Goal: Task Accomplishment & Management: Complete application form

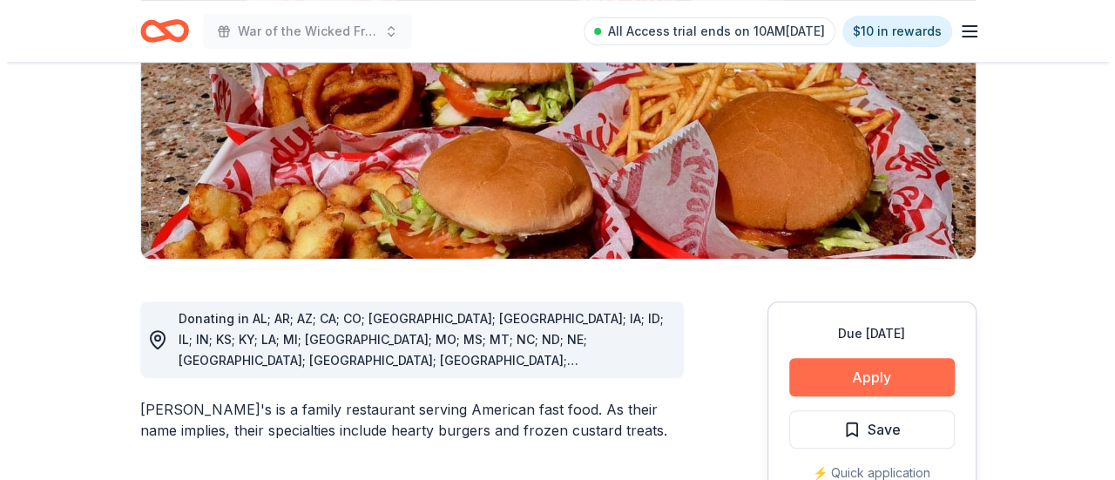
scroll to position [319, 0]
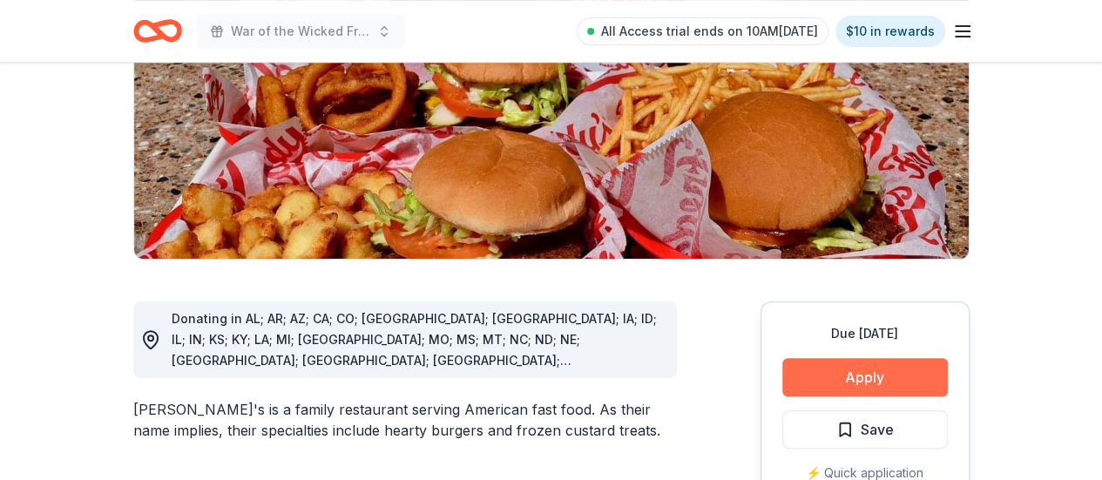
click at [800, 358] on button "Apply" at bounding box center [865, 377] width 166 height 38
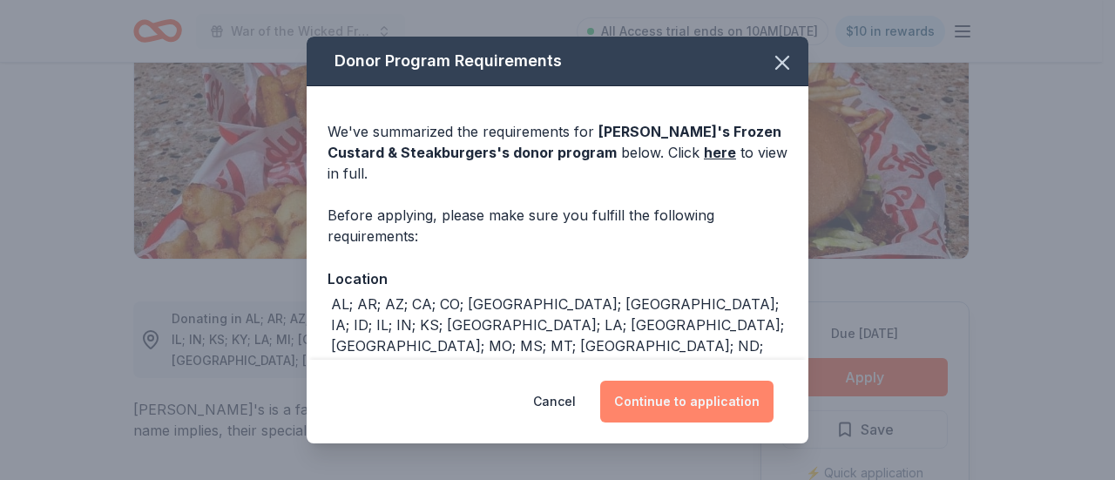
click at [718, 416] on button "Continue to application" at bounding box center [686, 402] width 173 height 42
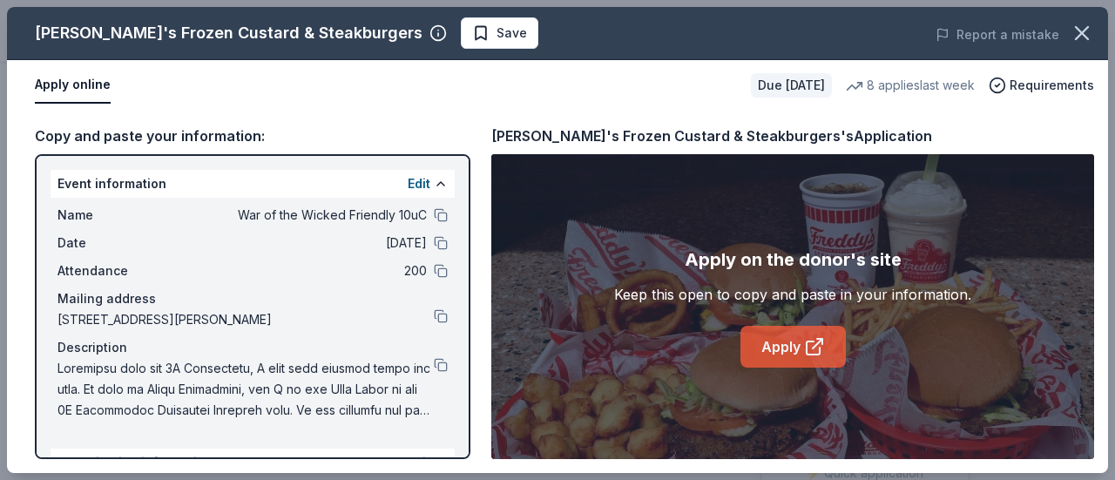
click at [810, 349] on icon at bounding box center [814, 346] width 21 height 21
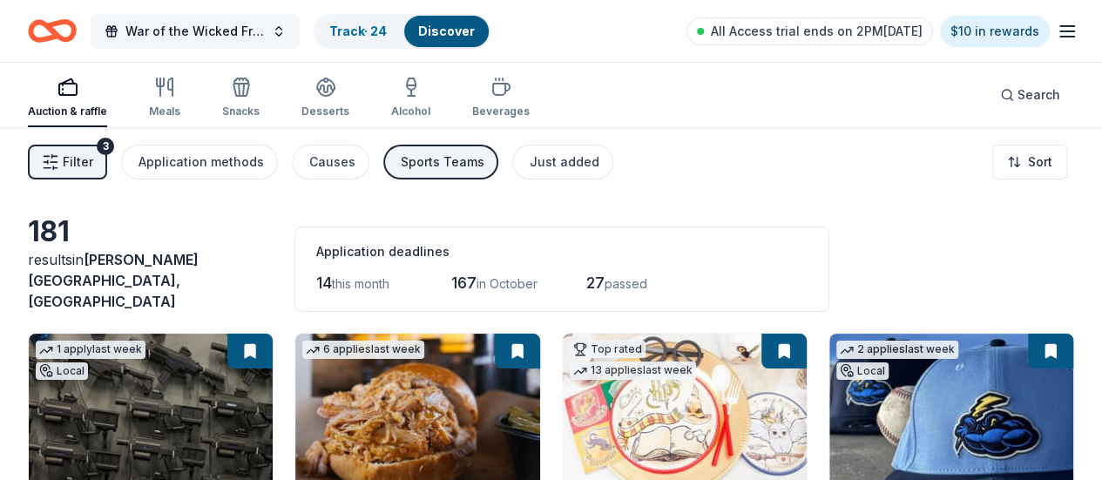
click at [265, 38] on span "War of the Wicked Friendly 10uC" at bounding box center [194, 31] width 139 height 21
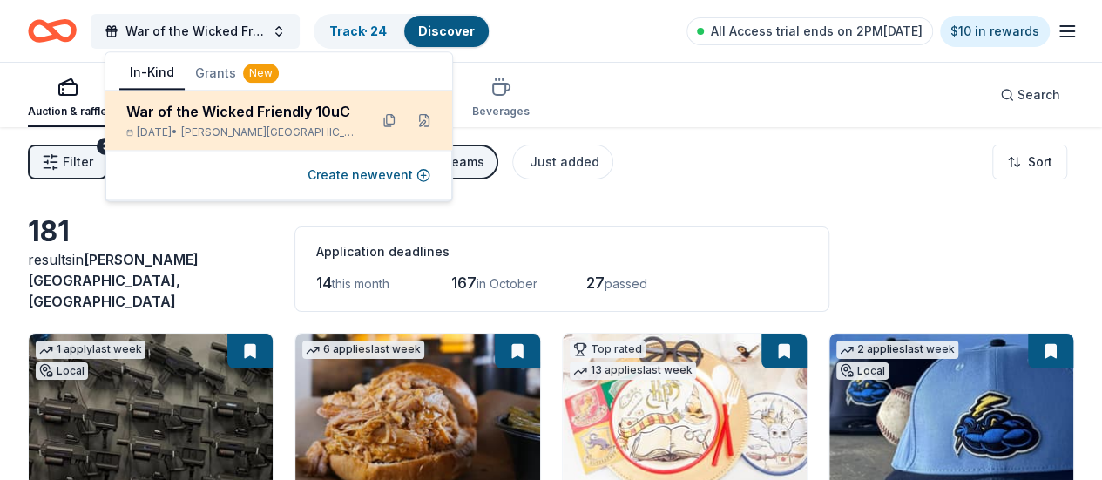
click at [299, 135] on span "Hamilton Township, NJ" at bounding box center [267, 132] width 173 height 14
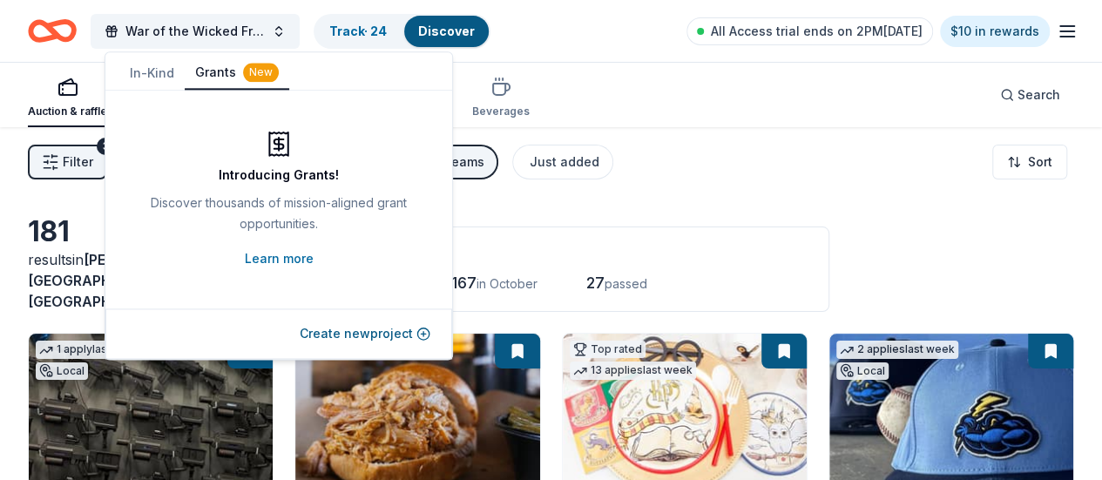
click at [243, 76] on div "New" at bounding box center [261, 72] width 36 height 19
click at [338, 325] on button "Create new project" at bounding box center [365, 333] width 131 height 21
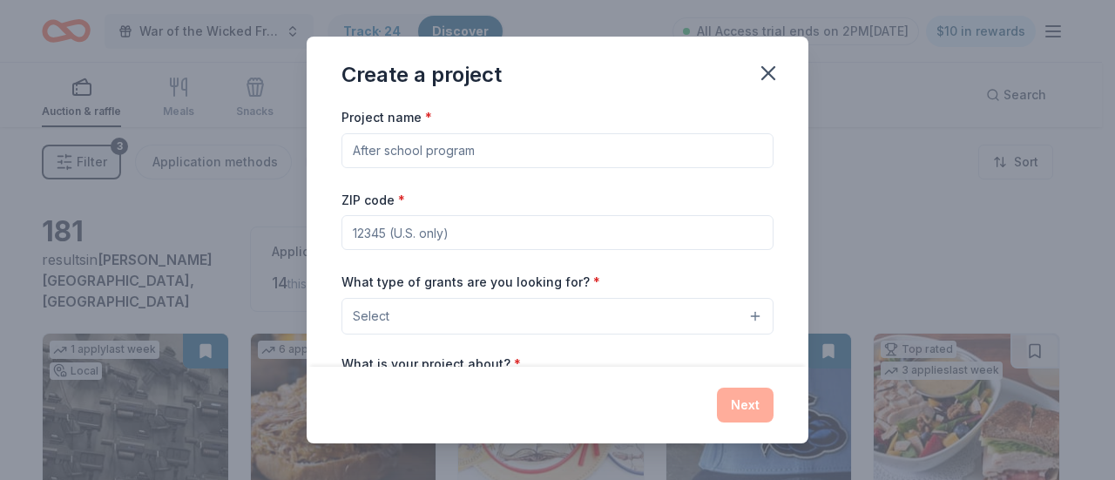
click at [429, 153] on input "Project name *" at bounding box center [557, 150] width 432 height 35
click at [463, 148] on input "Project name *" at bounding box center [557, 150] width 432 height 35
click at [521, 148] on input "Fund a National Trip For our (yr old Girls to play softball" at bounding box center [557, 150] width 432 height 35
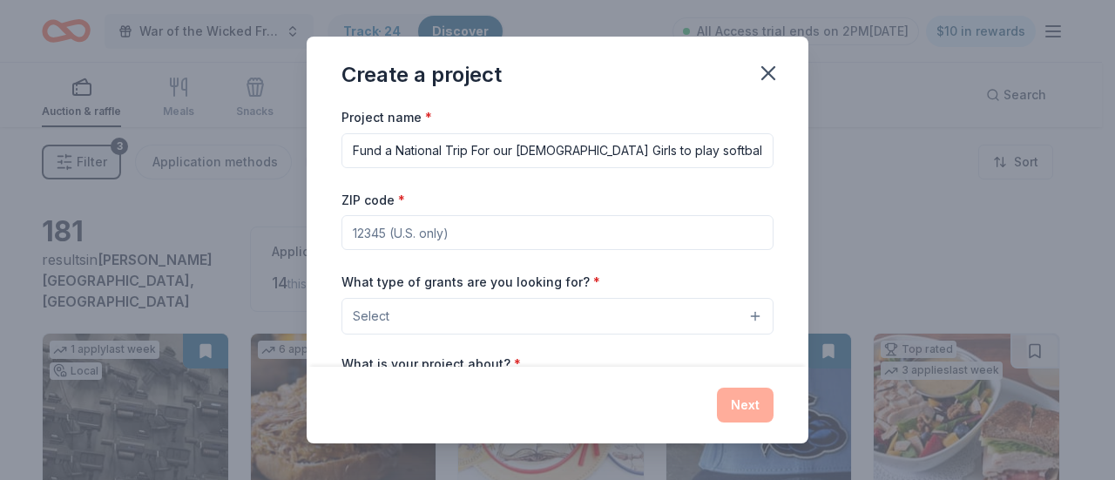
type input "Fund a National Trip For our 9 yr old Girls to play softball"
click at [472, 238] on input "ZIP code *" at bounding box center [557, 232] width 432 height 35
click at [453, 309] on button "Select" at bounding box center [557, 316] width 432 height 37
click at [807, 187] on div "Create a project Project name * Fund a National Trip For our 9 yr old Girls to …" at bounding box center [557, 240] width 1115 height 480
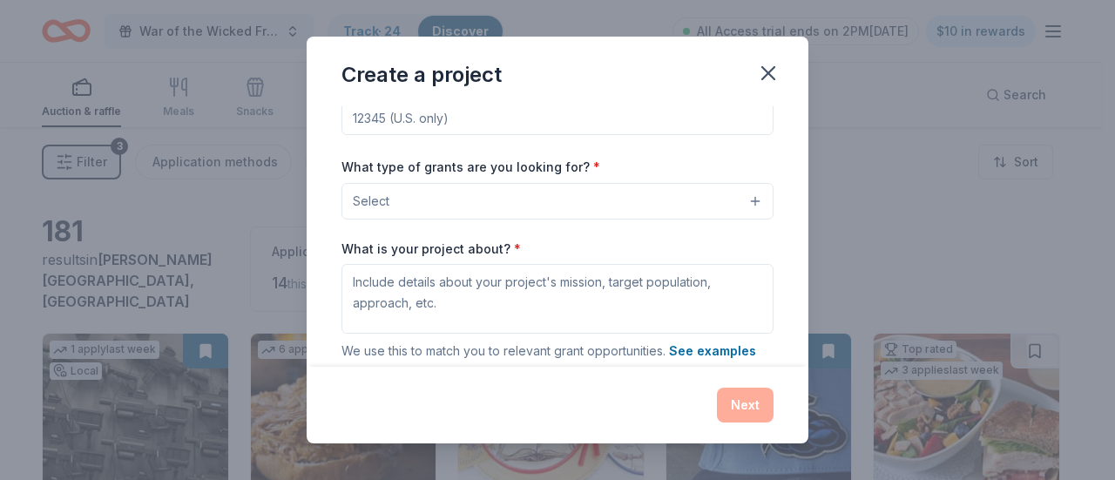
scroll to position [156, 0]
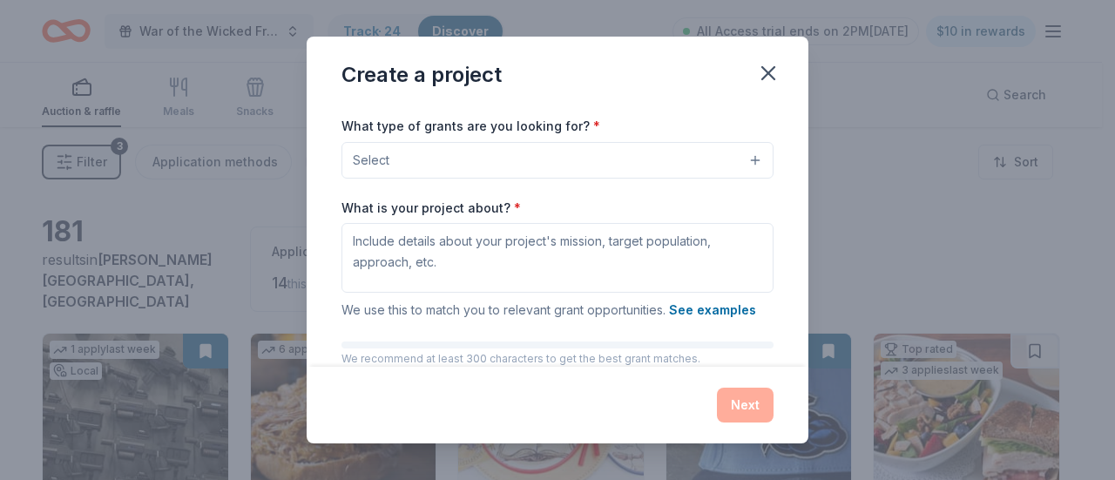
click at [655, 177] on div "Project name * Fund a National Trip For our 9 yr old Girls to play softball ZIP…" at bounding box center [557, 189] width 432 height 478
click at [650, 167] on button "Select" at bounding box center [557, 160] width 432 height 37
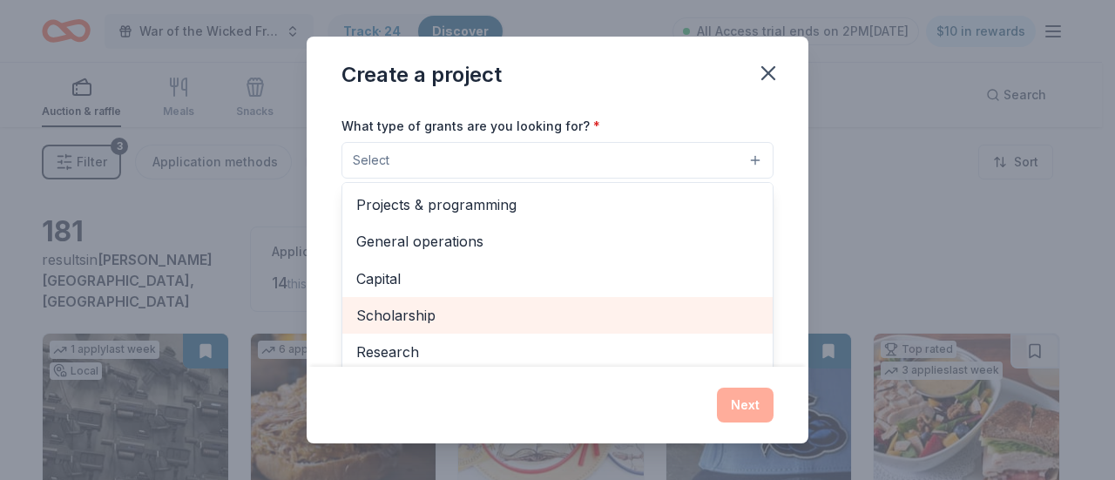
click at [484, 314] on span "Scholarship" at bounding box center [557, 315] width 402 height 23
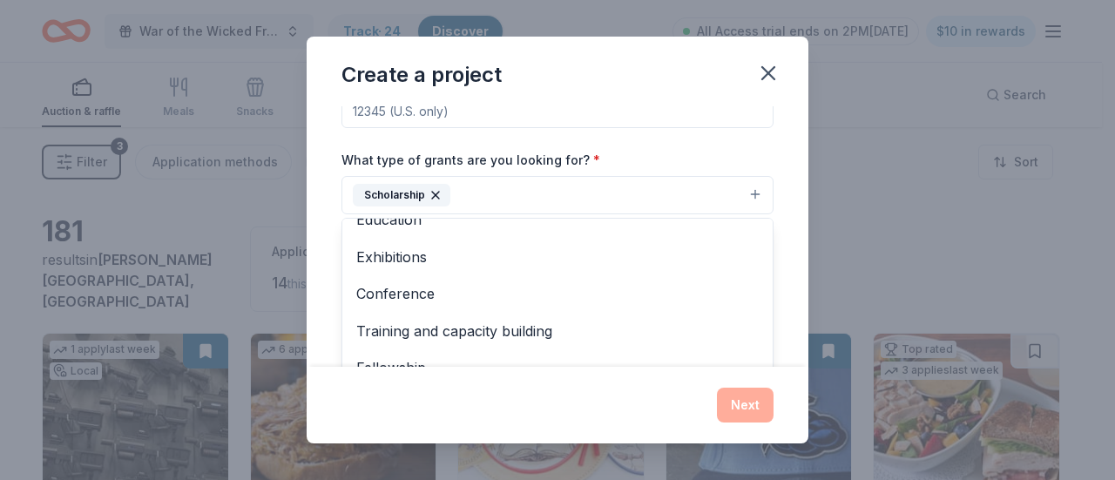
scroll to position [188, 0]
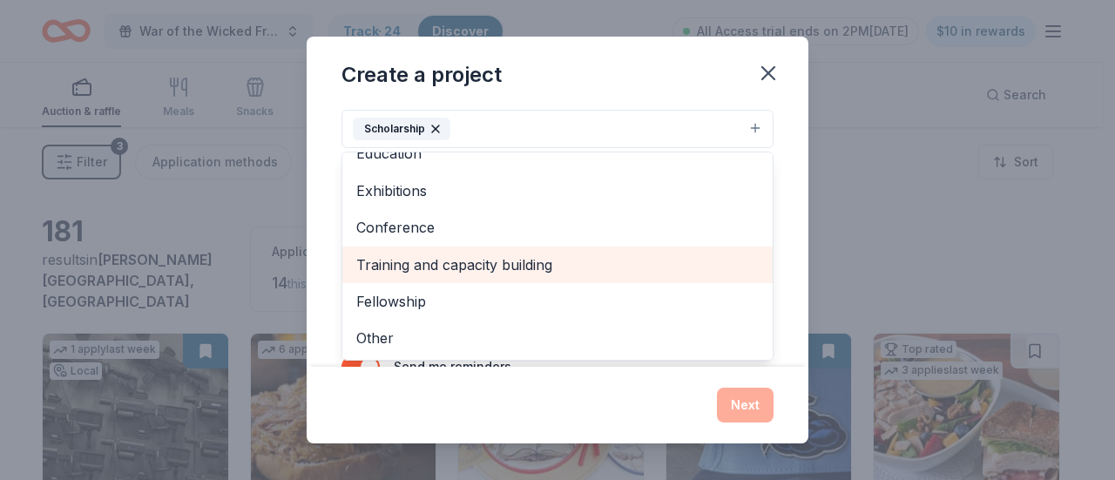
click at [541, 265] on span "Training and capacity building" at bounding box center [557, 265] width 402 height 23
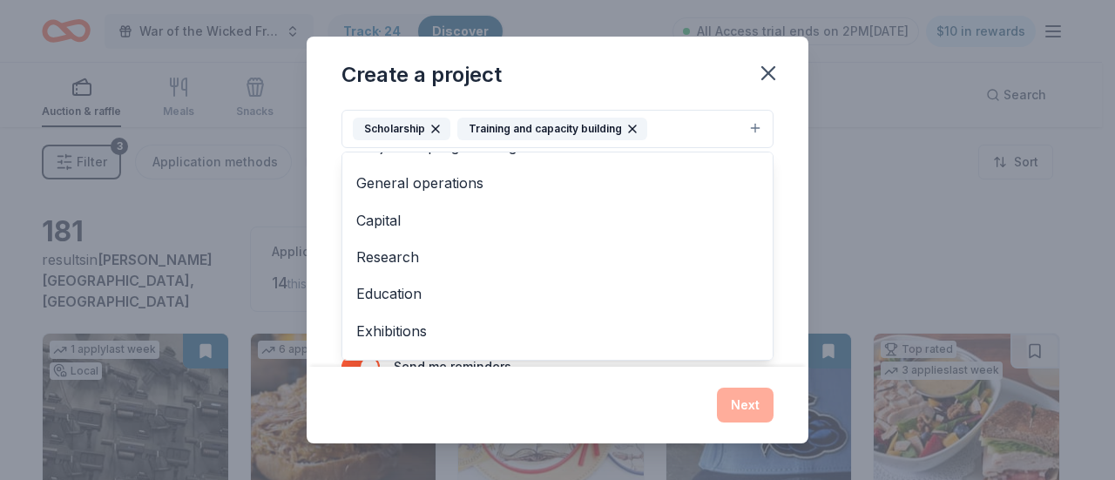
scroll to position [0, 0]
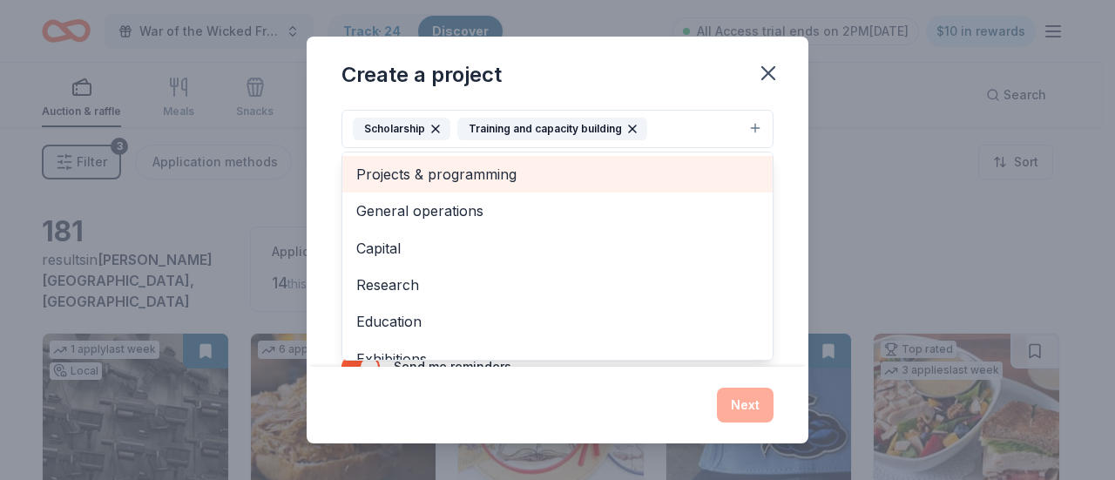
click at [524, 172] on span "Projects & programming" at bounding box center [557, 174] width 402 height 23
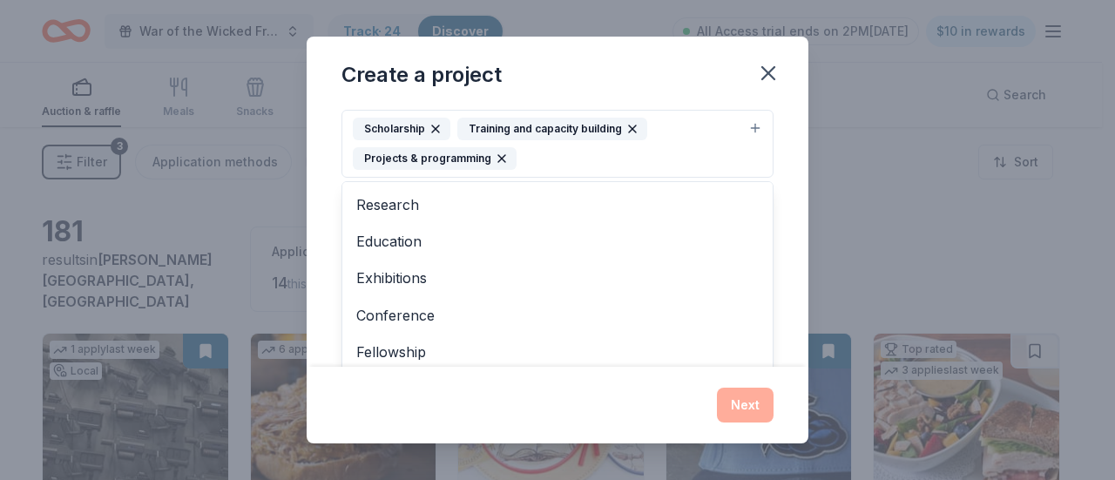
scroll to position [94, 0]
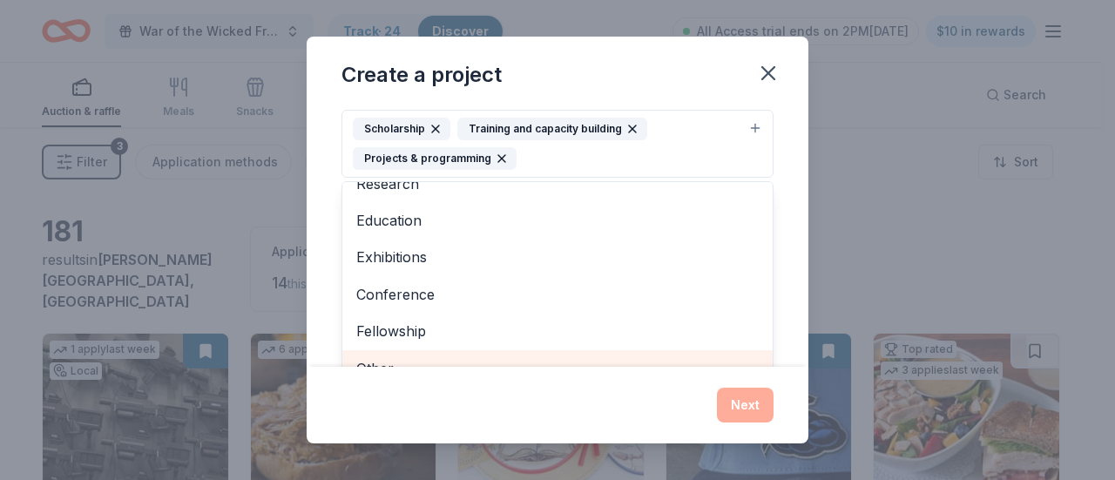
click at [371, 362] on div "Other" at bounding box center [557, 368] width 430 height 37
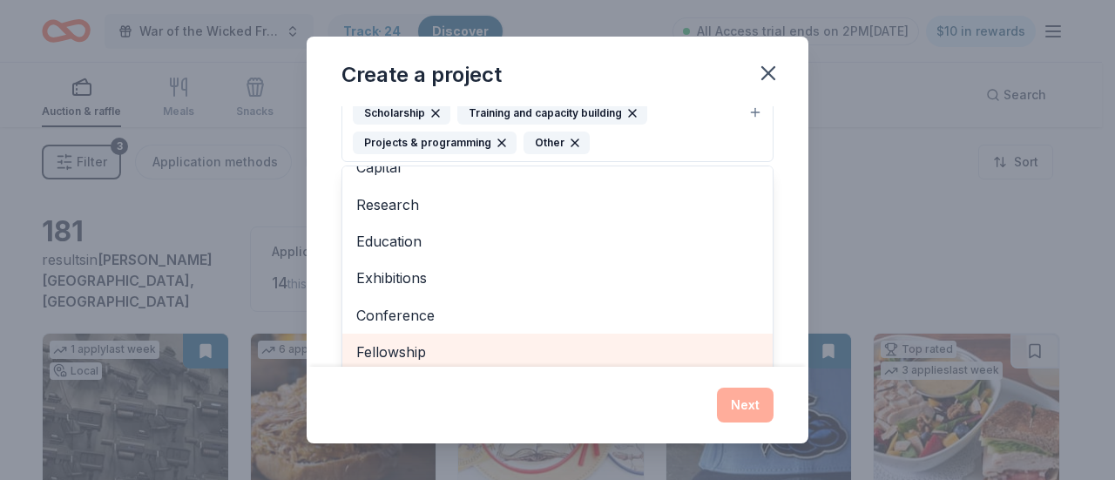
scroll to position [274, 0]
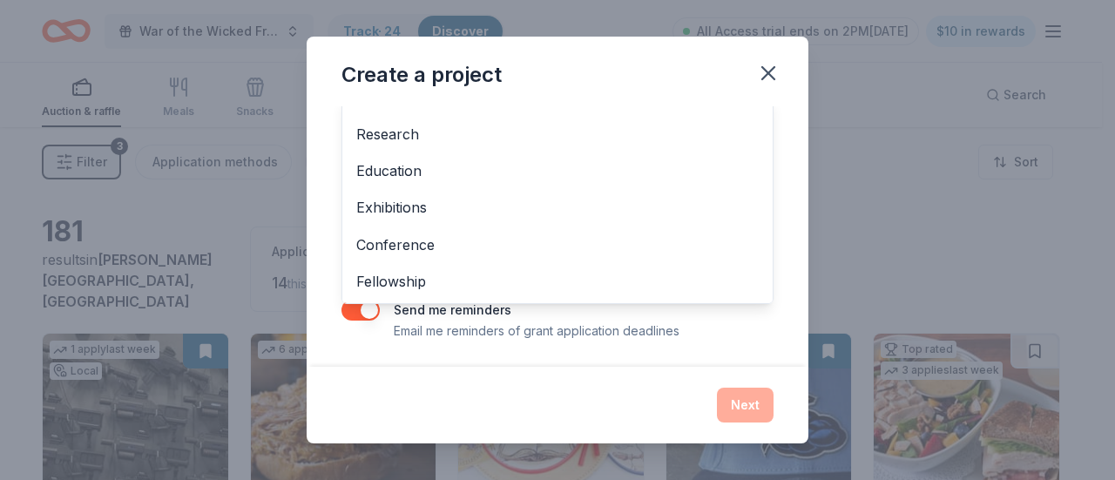
click at [732, 334] on div "Project name * Fund a National Trip For our 9 yr old Girls to play softball ZIP…" at bounding box center [557, 87] width 432 height 510
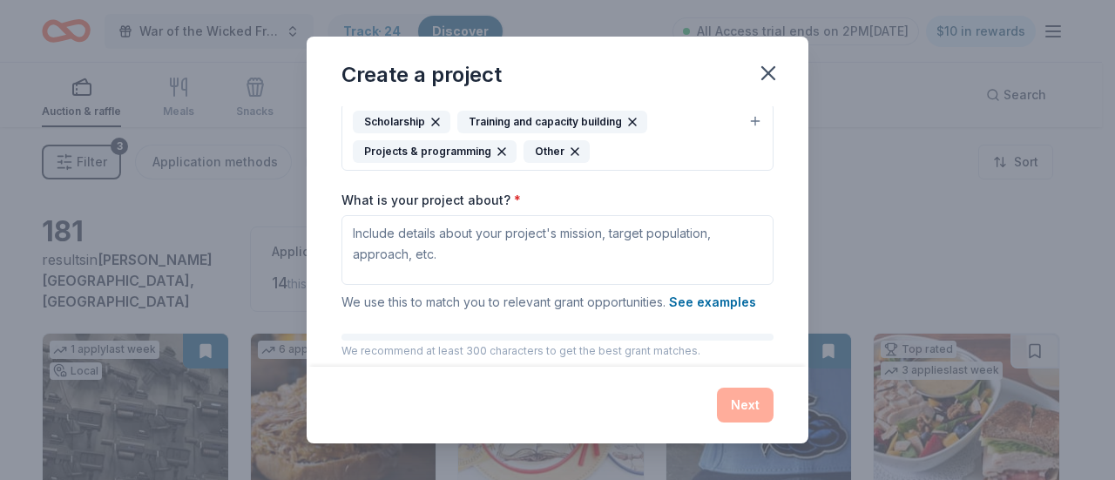
scroll to position [206, 0]
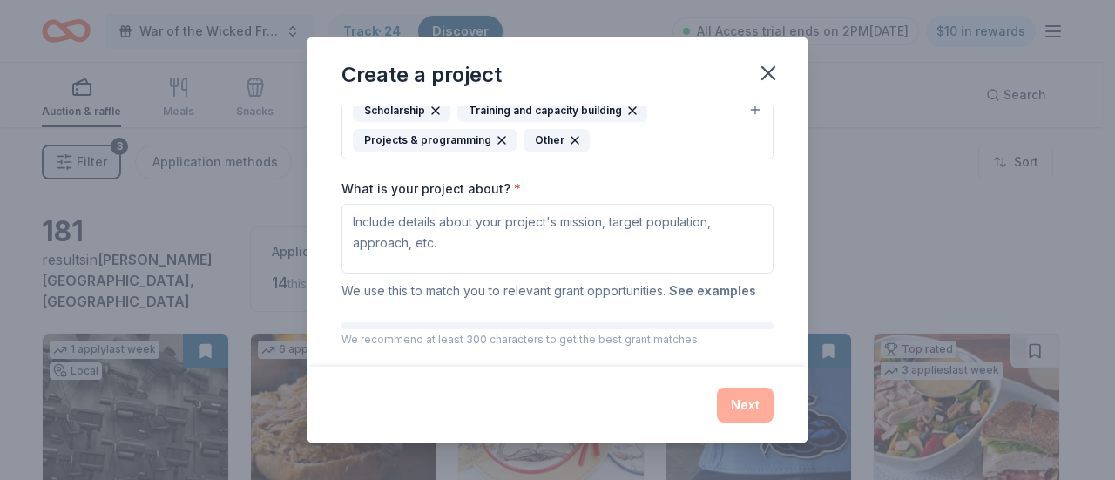
click at [713, 288] on button "See examples" at bounding box center [712, 291] width 87 height 21
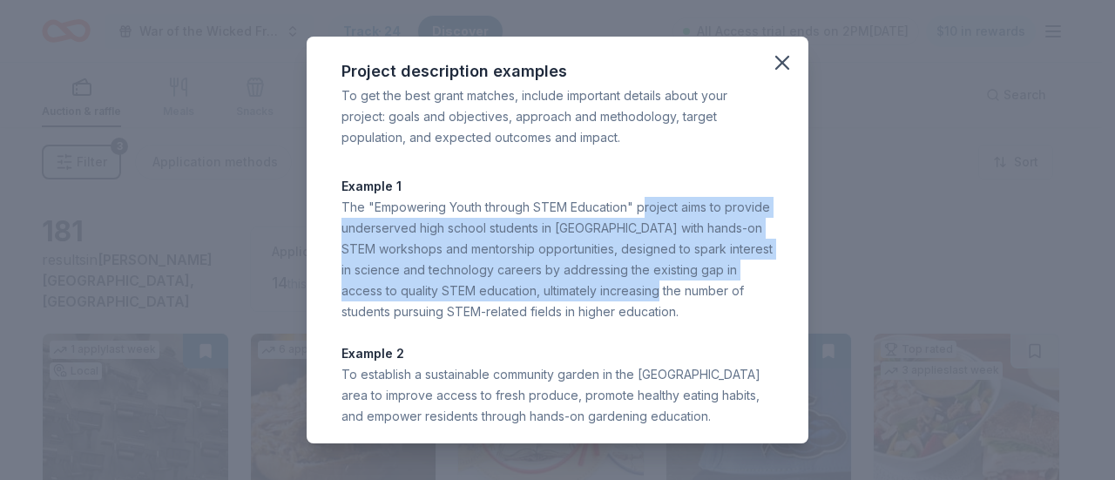
drag, startPoint x: 641, startPoint y: 205, endPoint x: 728, endPoint y: 290, distance: 122.0
click at [728, 290] on div "The "Empowering Youth through STEM Education" project aims to provide underserv…" at bounding box center [557, 259] width 432 height 125
copy div "roject aims to provide underserved high school students in San Francisco with h…"
click at [770, 61] on icon "button" at bounding box center [782, 63] width 24 height 24
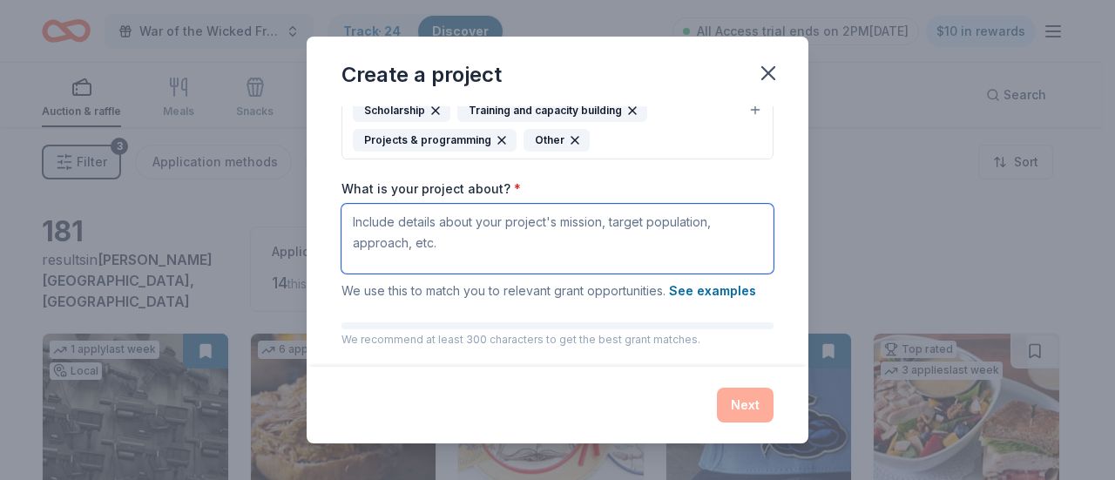
click at [512, 243] on textarea "What is your project about? *" at bounding box center [557, 239] width 432 height 70
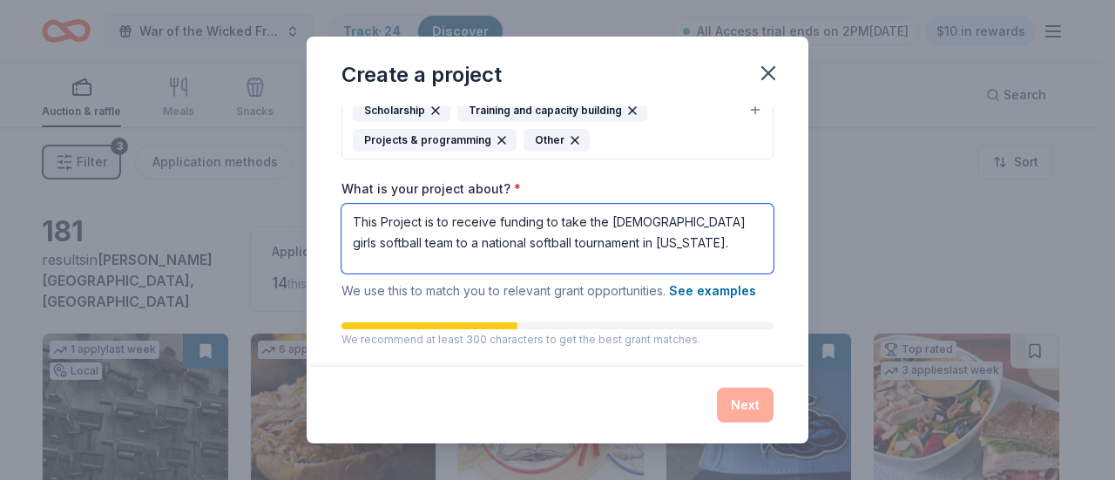
type textarea "This Project is to receive funding to take the 9yr old girls softball team to a…"
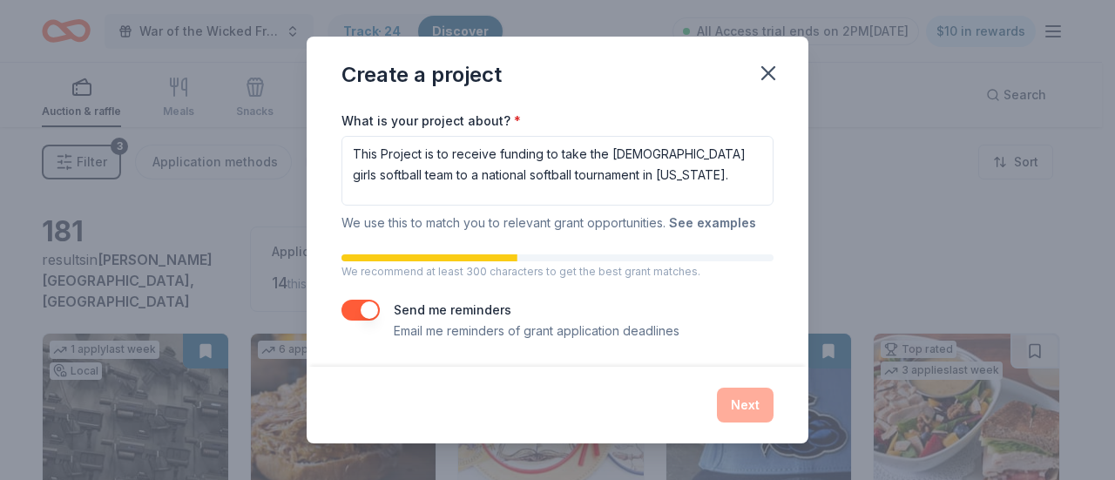
scroll to position [0, 0]
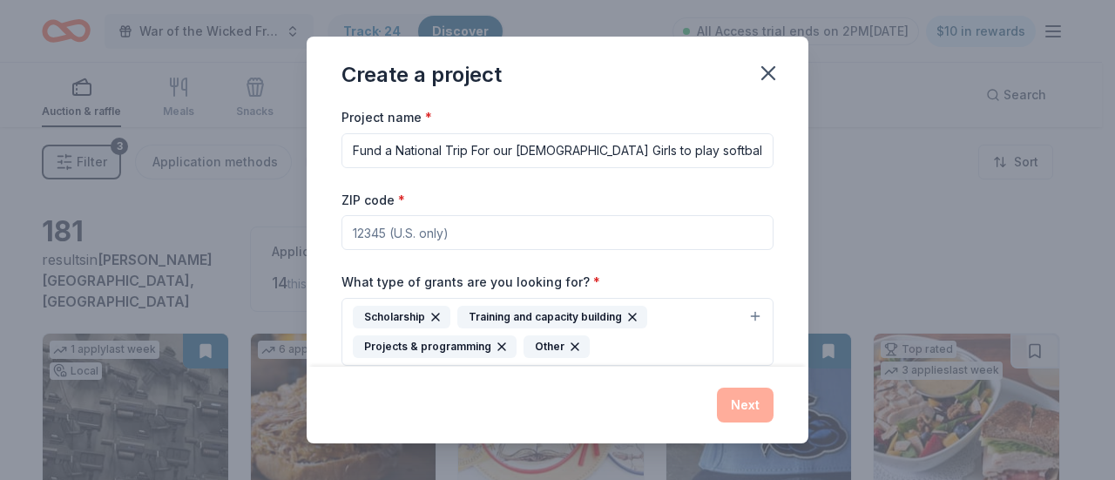
click at [580, 240] on input "ZIP code *" at bounding box center [557, 232] width 432 height 35
click at [754, 168] on div "Project name * Fund a National Trip For our 9 yr old Girls to play softball ZIP…" at bounding box center [557, 361] width 432 height 510
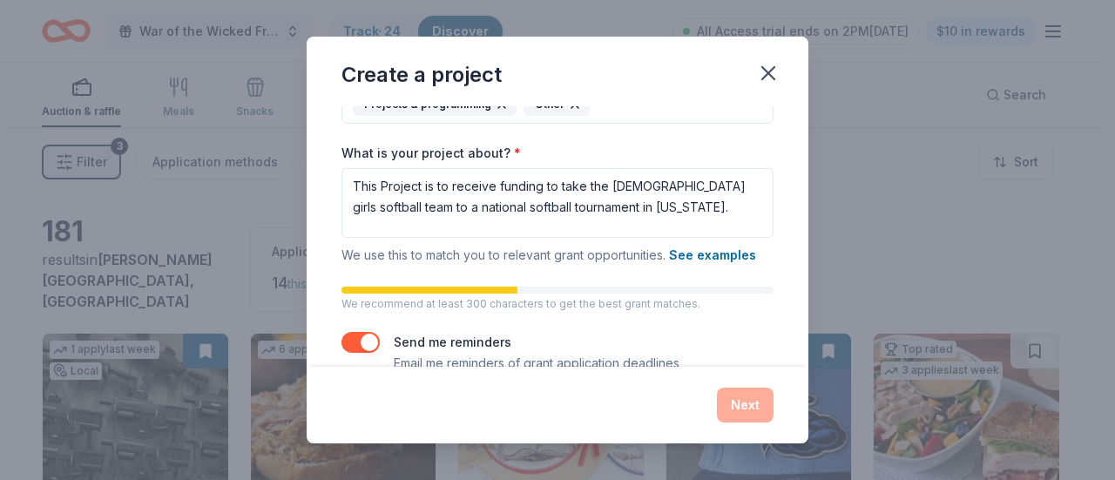
scroll to position [274, 0]
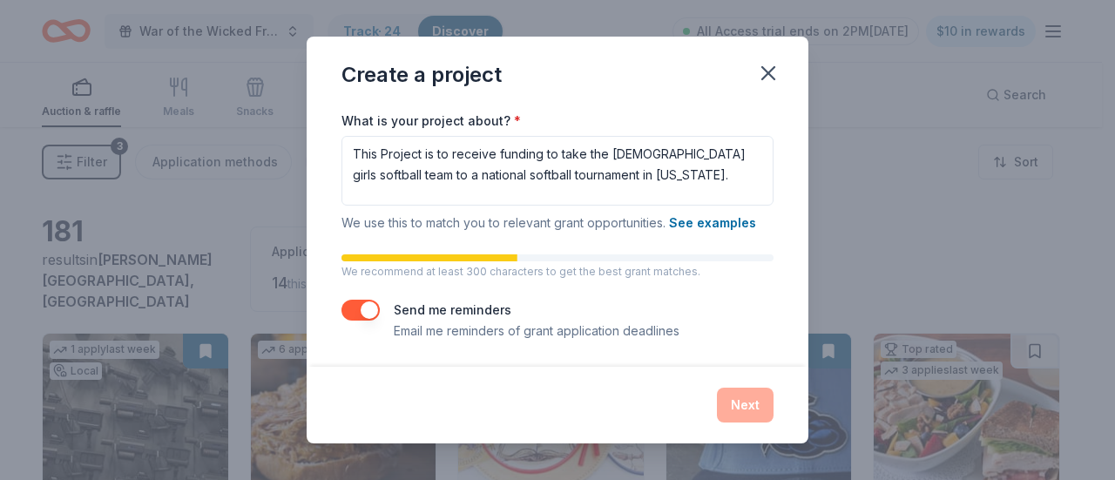
click at [747, 365] on div "Project name * Fund a National Trip For our 9 yr old Girls to play softball ZIP…" at bounding box center [558, 236] width 502 height 260
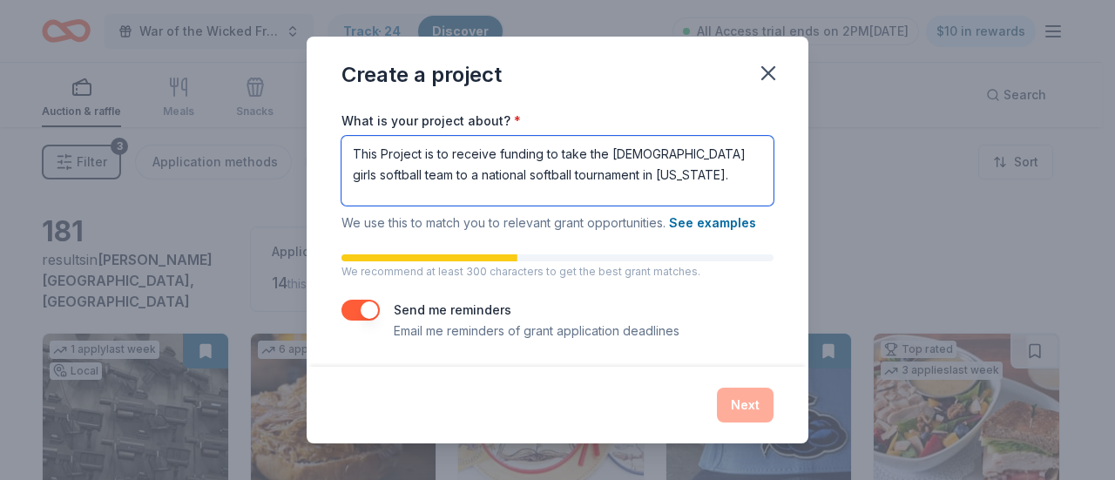
click at [638, 177] on textarea "This Project is to receive funding to take the 9yr old girls softball team to a…" at bounding box center [557, 171] width 432 height 70
paste textarea "Hamilton Girls Softball Association is a fastpitch softball program for girls a…"
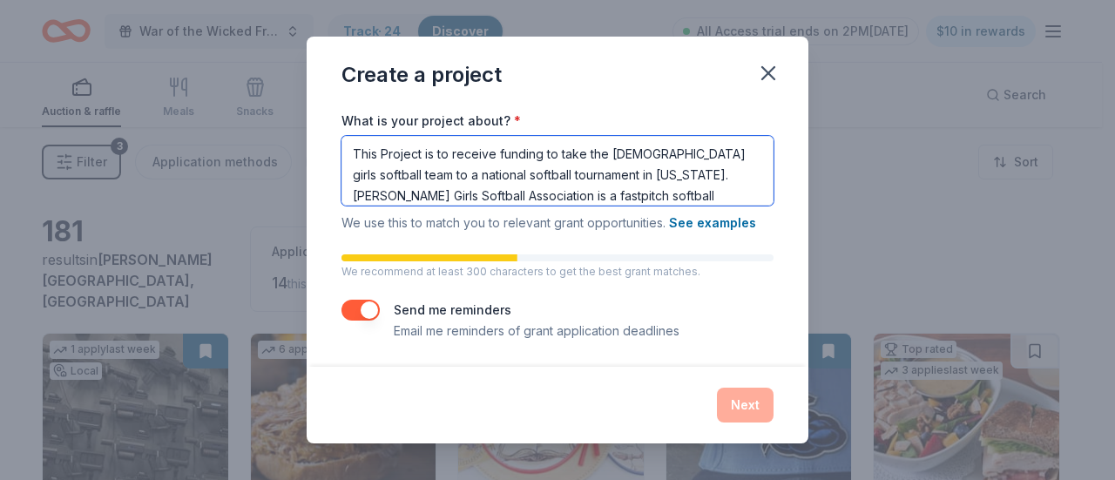
type textarea "This Project is to receive funding to take the 9yr old girls softball team to a…"
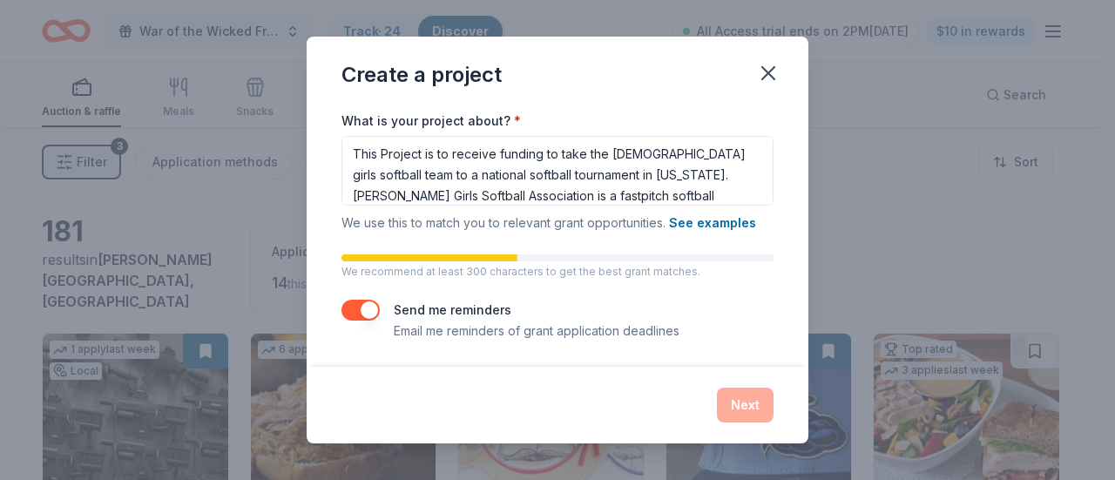
scroll to position [119, 0]
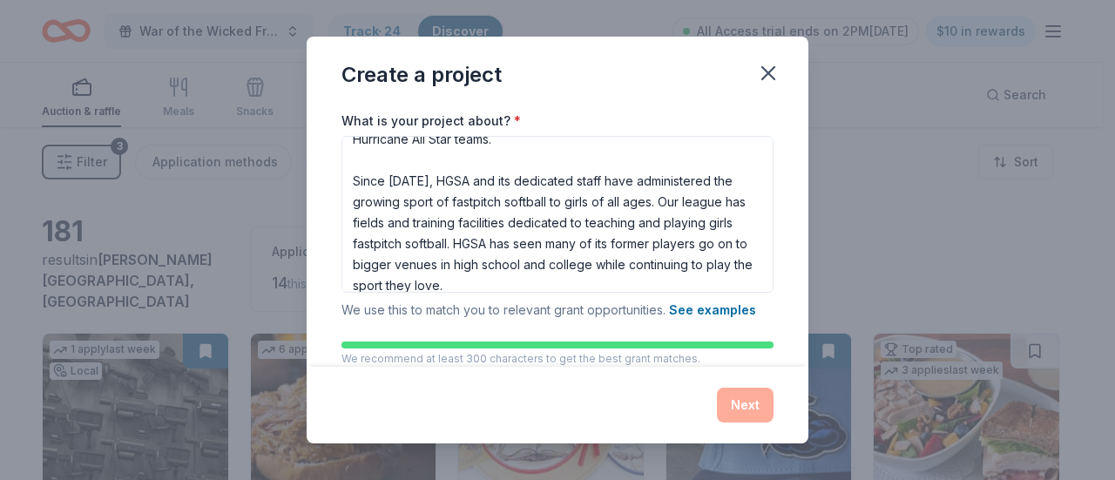
click at [674, 291] on div "What is your project about? * This Project is to receive funding to take the 9y…" at bounding box center [557, 216] width 432 height 209
click at [739, 409] on div "Next" at bounding box center [557, 405] width 432 height 35
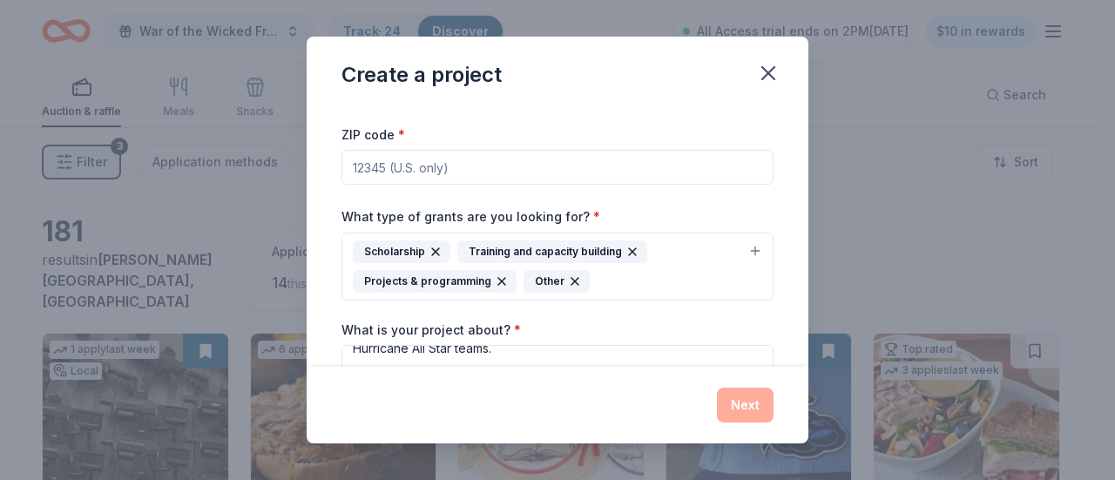
scroll to position [0, 0]
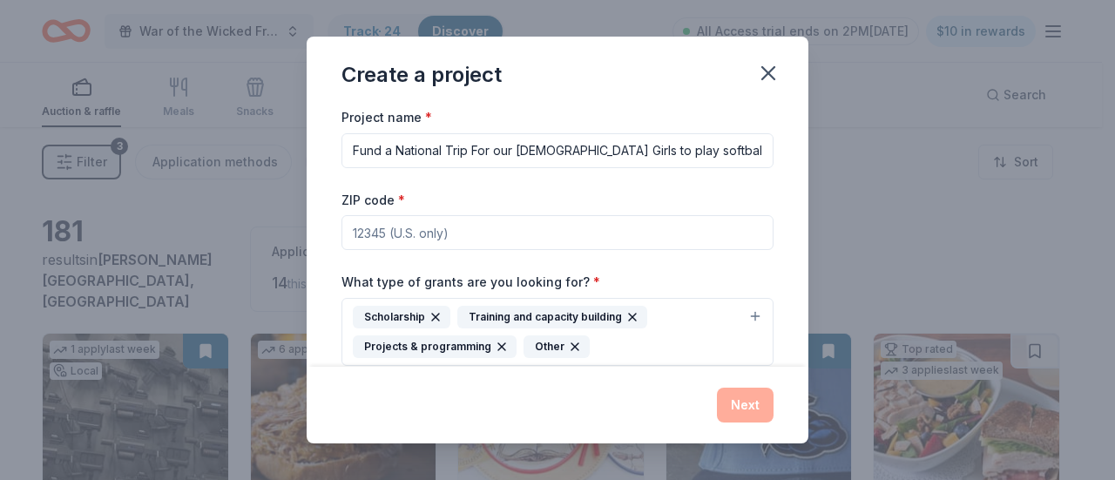
click at [551, 233] on input "ZIP code *" at bounding box center [557, 232] width 432 height 35
click at [652, 281] on div "What type of grants are you looking for? * Scholarship Training and capacity bu…" at bounding box center [557, 318] width 432 height 95
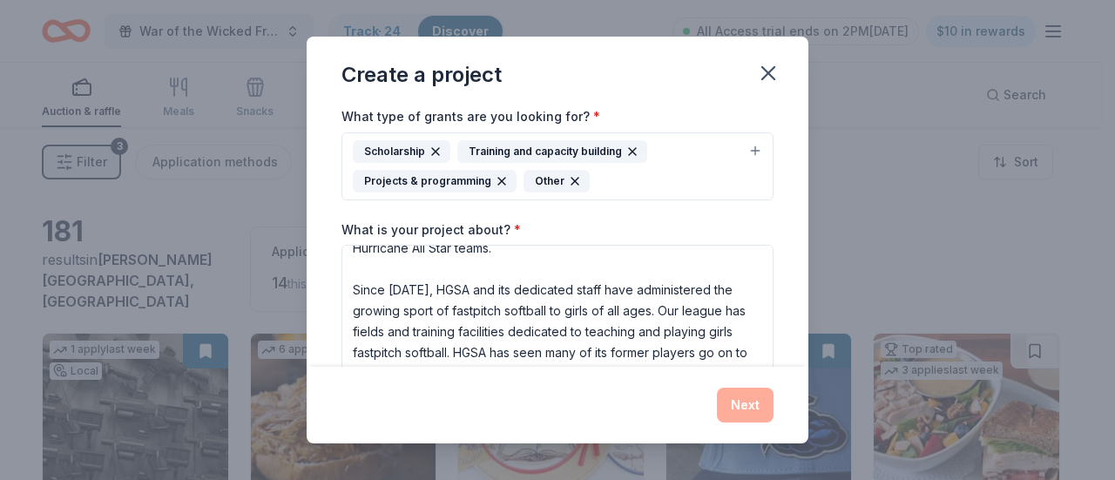
scroll to position [362, 0]
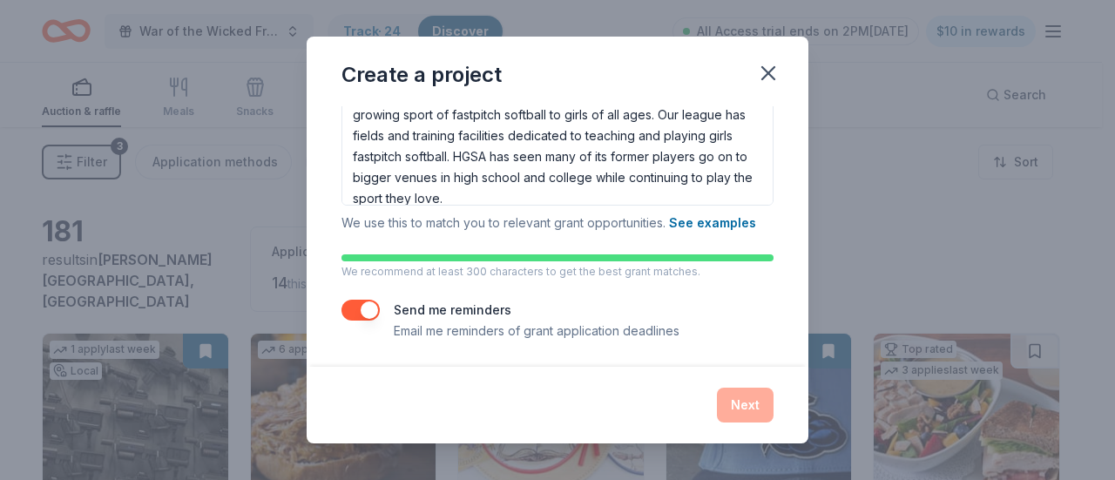
click at [371, 333] on div "Send me reminders Email me reminders of grant application deadlines" at bounding box center [557, 321] width 432 height 42
click at [618, 400] on div "Next" at bounding box center [557, 405] width 432 height 35
click at [623, 397] on div "Next" at bounding box center [557, 405] width 432 height 35
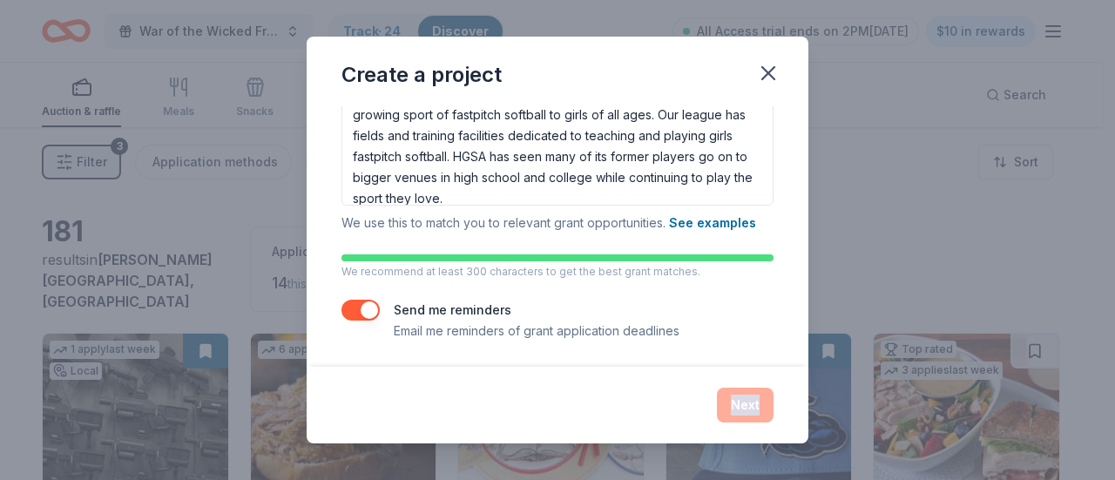
click at [733, 403] on div "Next" at bounding box center [557, 405] width 432 height 35
click at [734, 403] on div "Next" at bounding box center [557, 405] width 432 height 35
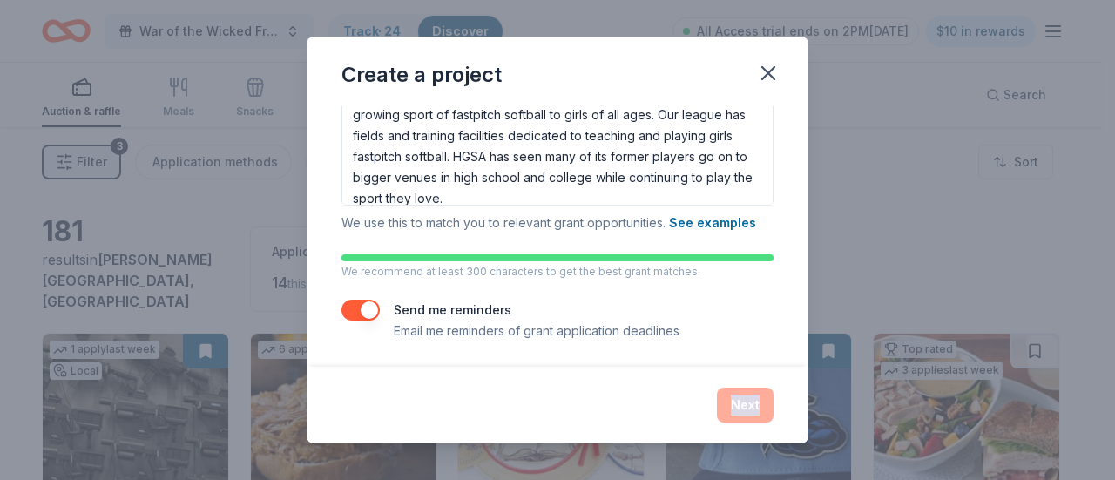
click at [734, 403] on div "Next" at bounding box center [557, 405] width 432 height 35
click at [735, 403] on div "Next" at bounding box center [557, 405] width 432 height 35
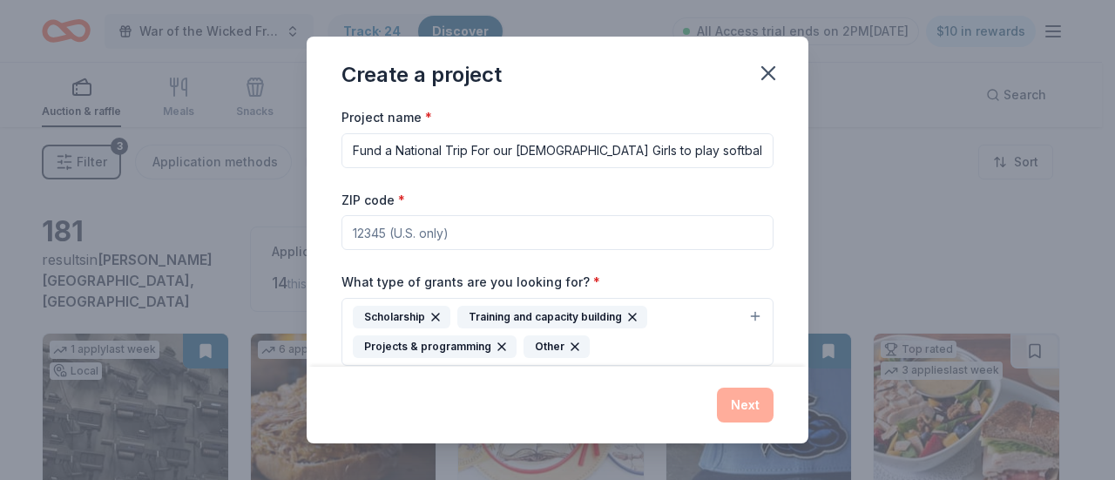
click at [395, 153] on input "Fund a National Trip For our 9 yr old Girls to play softball" at bounding box center [557, 150] width 432 height 35
type input "Fund our National Trip For our [DEMOGRAPHIC_DATA] Girls to play softball"
click at [352, 236] on input "ZIP code *" at bounding box center [557, 232] width 432 height 35
click at [716, 291] on div "What type of grants are you looking for? * Scholarship Training and capacity bu…" at bounding box center [557, 318] width 432 height 95
click at [761, 415] on button "Next" at bounding box center [745, 405] width 57 height 35
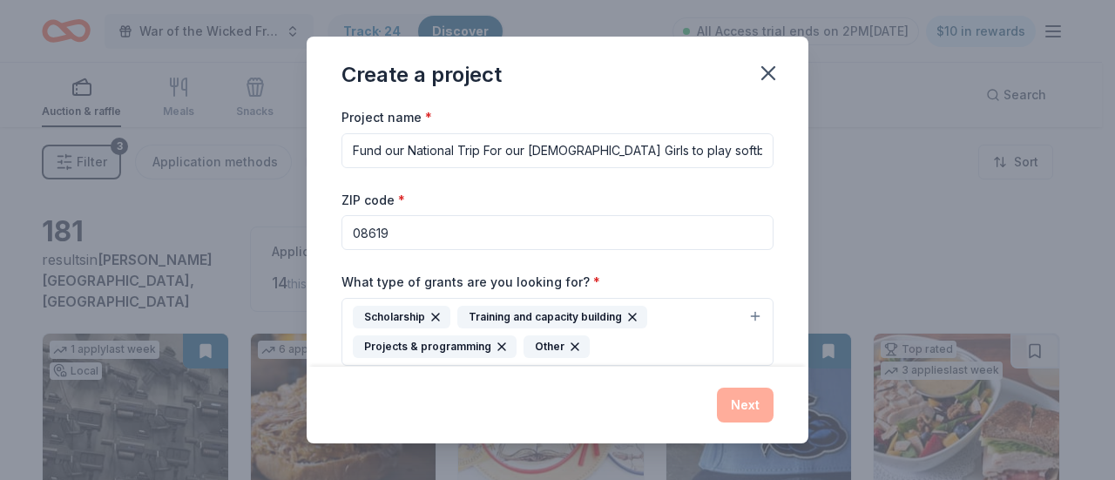
scroll to position [362, 0]
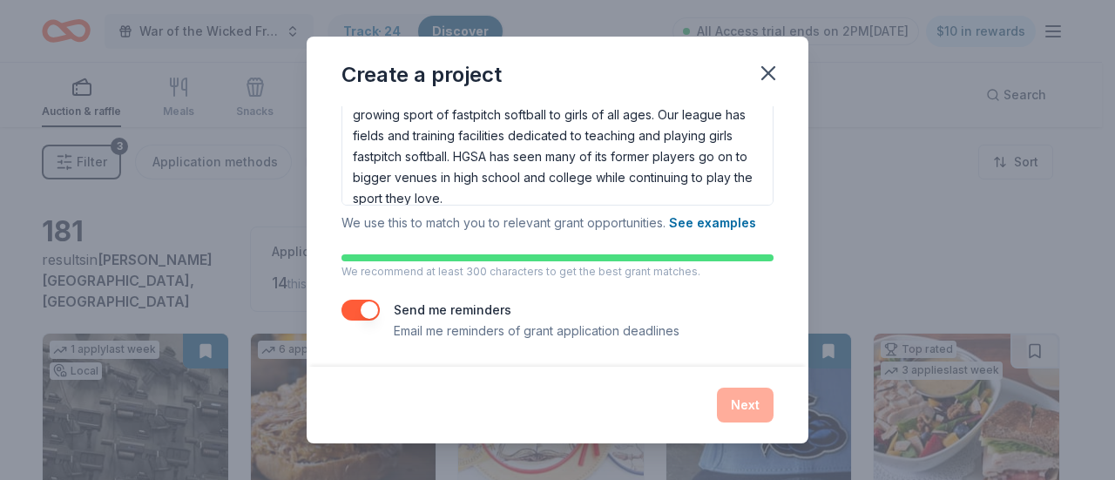
click at [706, 389] on div "Next" at bounding box center [557, 405] width 432 height 35
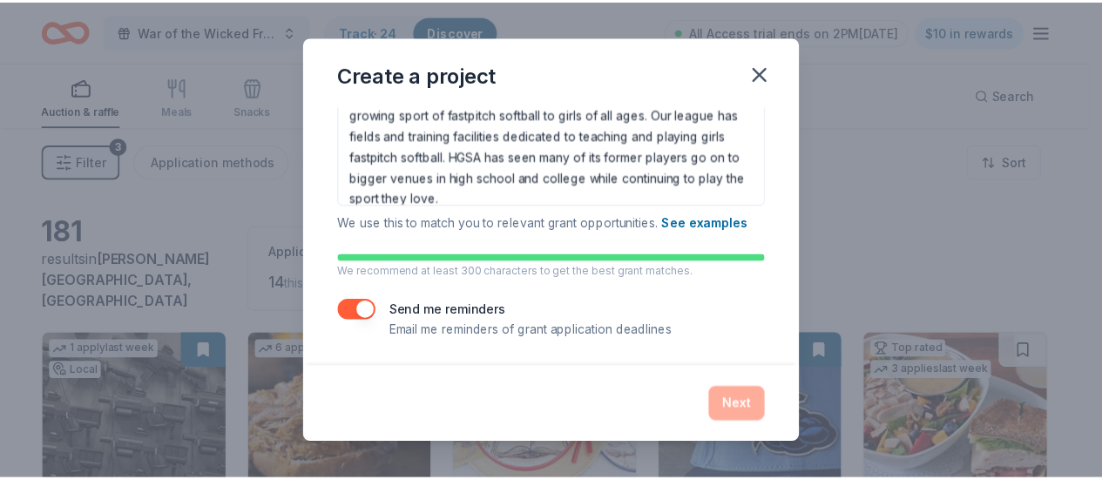
scroll to position [0, 0]
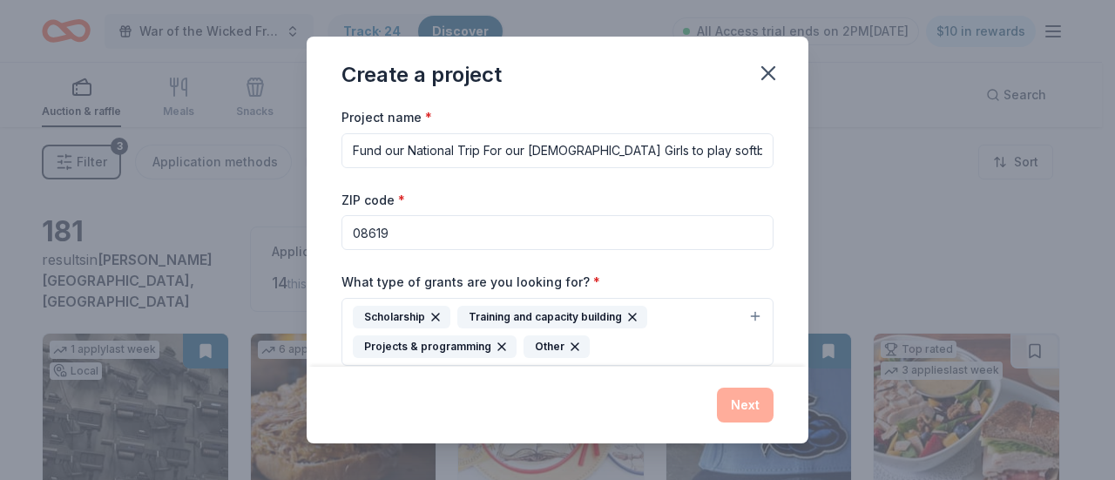
click at [514, 248] on input "08619" at bounding box center [557, 232] width 432 height 35
click at [516, 165] on input "Fund our National Trip For our [DEMOGRAPHIC_DATA] Girls to play softball" at bounding box center [557, 150] width 432 height 35
click at [470, 240] on input "08619" at bounding box center [557, 232] width 432 height 35
type input "08619"
click at [362, 268] on div "Project name * Fund our National Trip For our 9 yr old Girls to play softball Z…" at bounding box center [557, 404] width 432 height 597
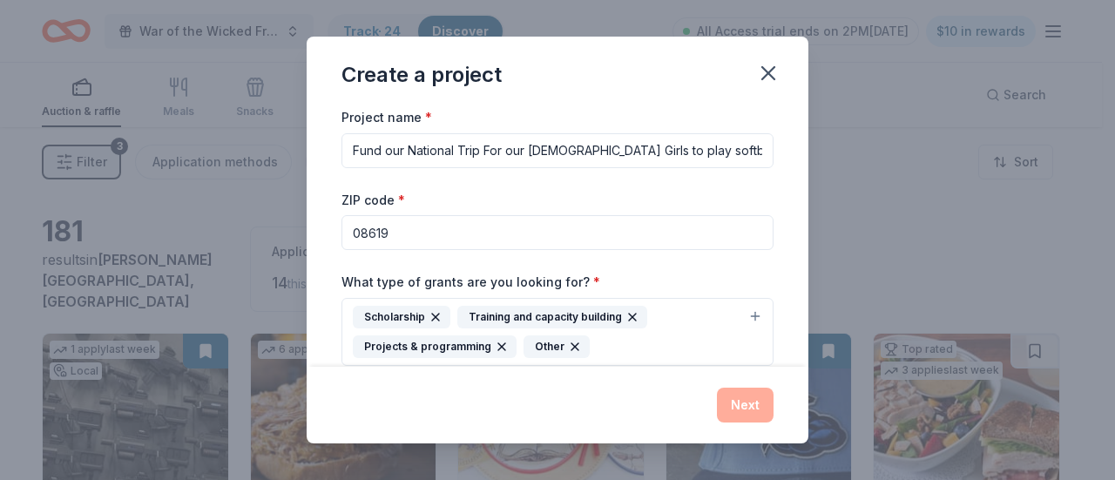
click at [370, 314] on div "Scholarship" at bounding box center [402, 317] width 98 height 23
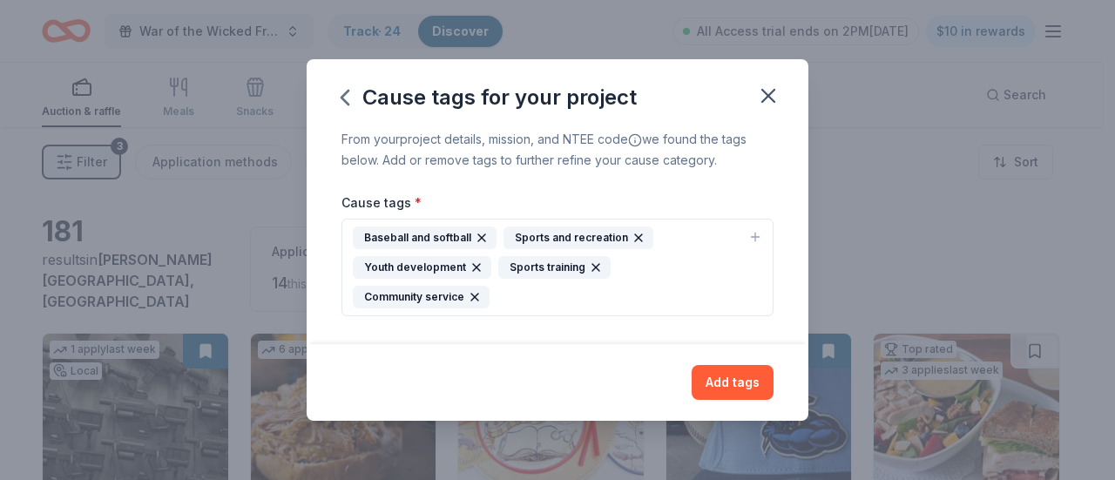
click at [798, 234] on div "From your project details, mission, and NTEE code we found the tags below. Add …" at bounding box center [558, 236] width 502 height 215
click at [707, 381] on button "Add tags" at bounding box center [733, 382] width 82 height 35
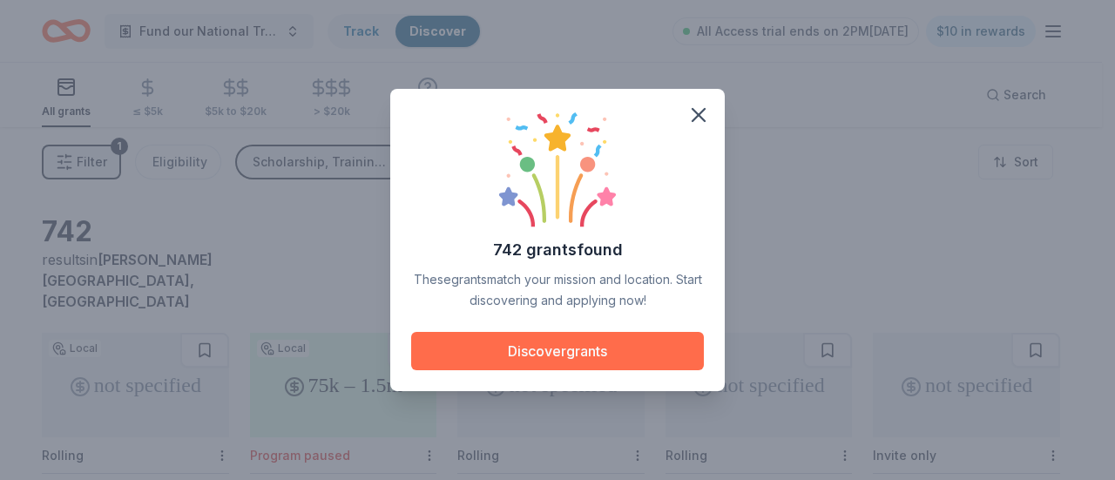
click at [612, 362] on button "Discover grants" at bounding box center [557, 351] width 293 height 38
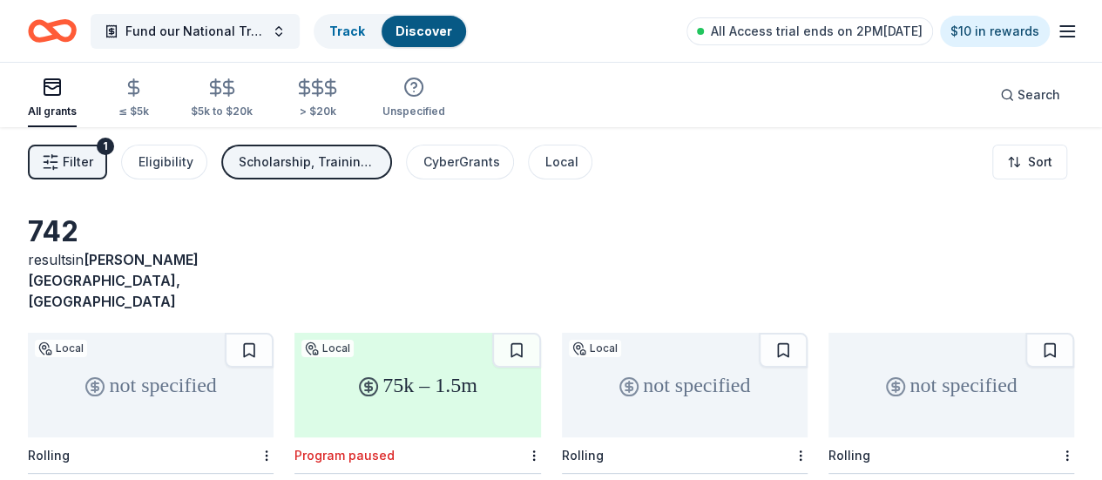
click at [150, 375] on div "not specified" at bounding box center [151, 385] width 246 height 105
click at [567, 376] on div "not specified" at bounding box center [685, 385] width 246 height 105
click at [179, 166] on div "Eligibility" at bounding box center [166, 162] width 55 height 21
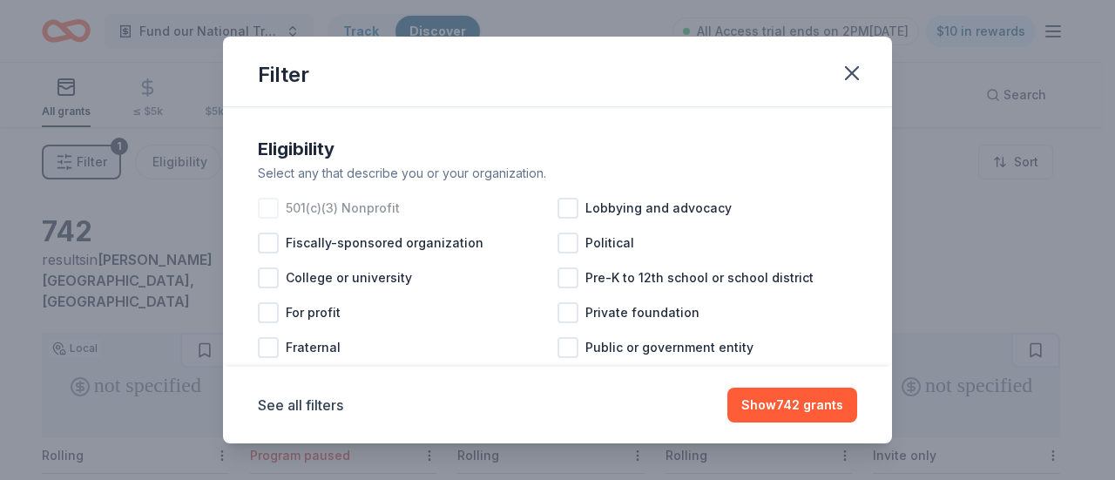
click at [272, 206] on div at bounding box center [268, 208] width 21 height 21
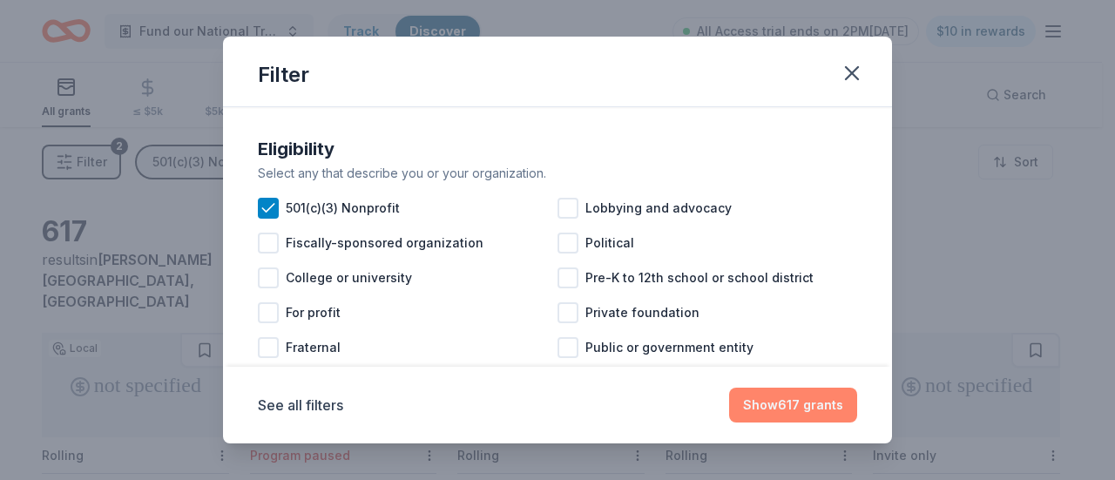
click at [815, 414] on button "Show 617 grants" at bounding box center [793, 405] width 128 height 35
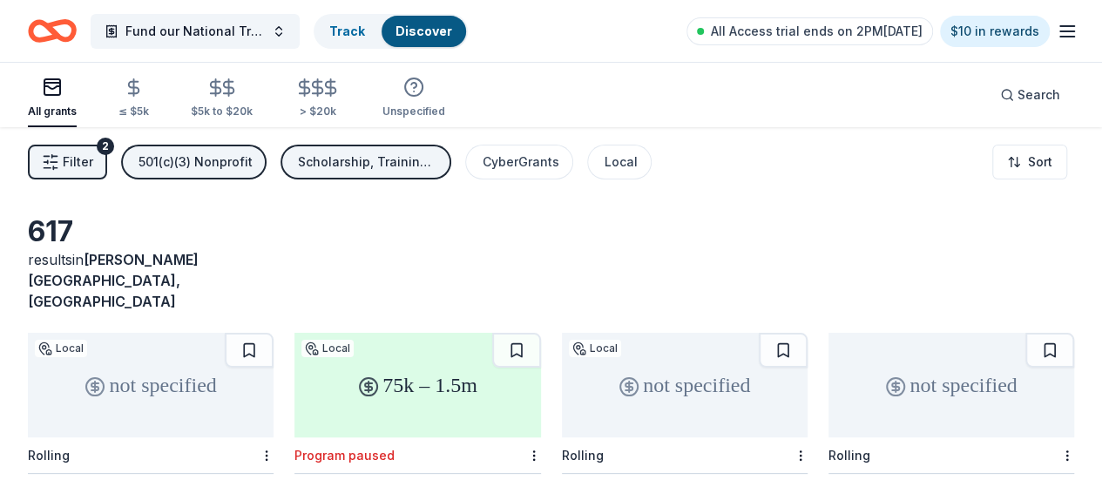
click at [415, 177] on button "Scholarship, Training and capacity building, Projects & programming, Other" at bounding box center [366, 162] width 171 height 35
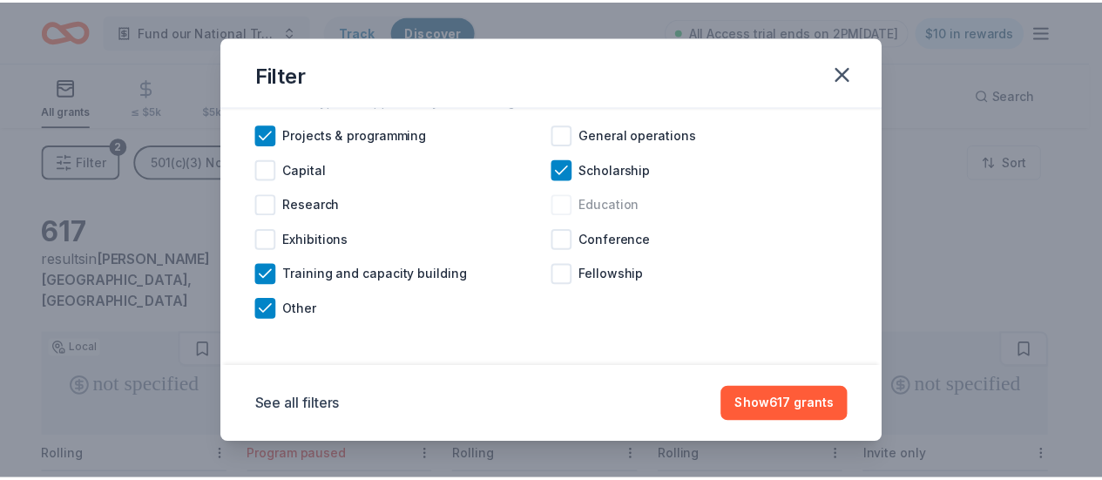
scroll to position [74, 0]
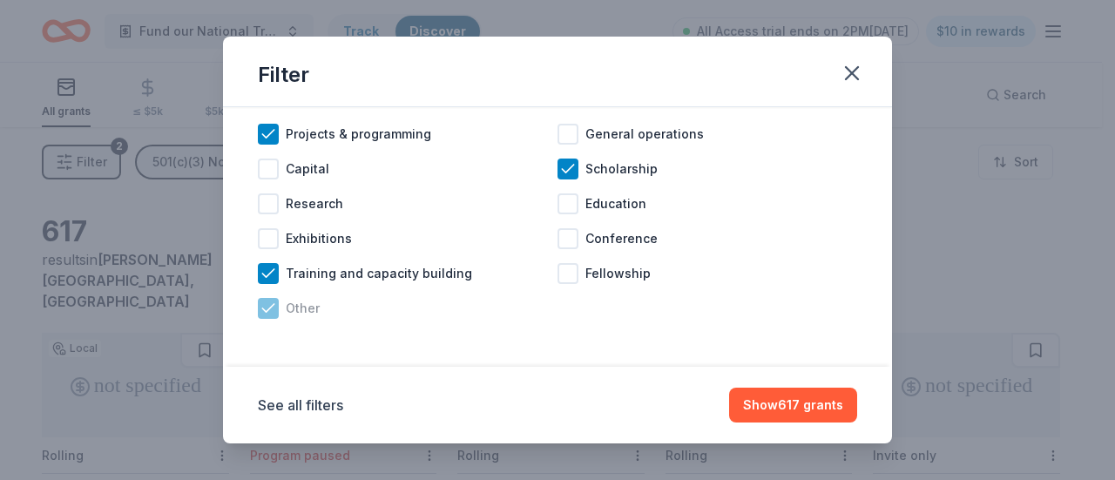
click at [264, 320] on div "Other" at bounding box center [408, 308] width 300 height 35
click at [833, 408] on button "Show 581 grants" at bounding box center [793, 405] width 128 height 35
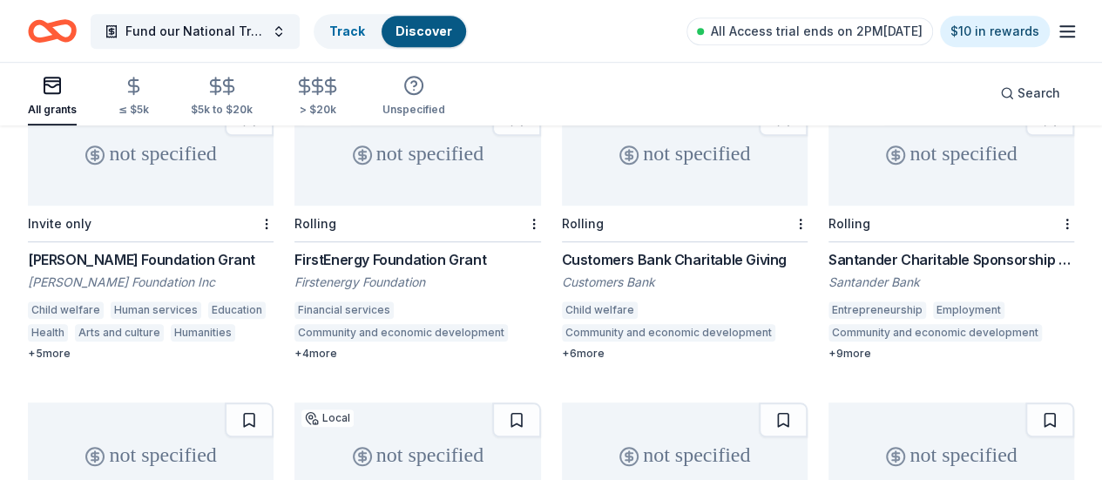
scroll to position [852, 0]
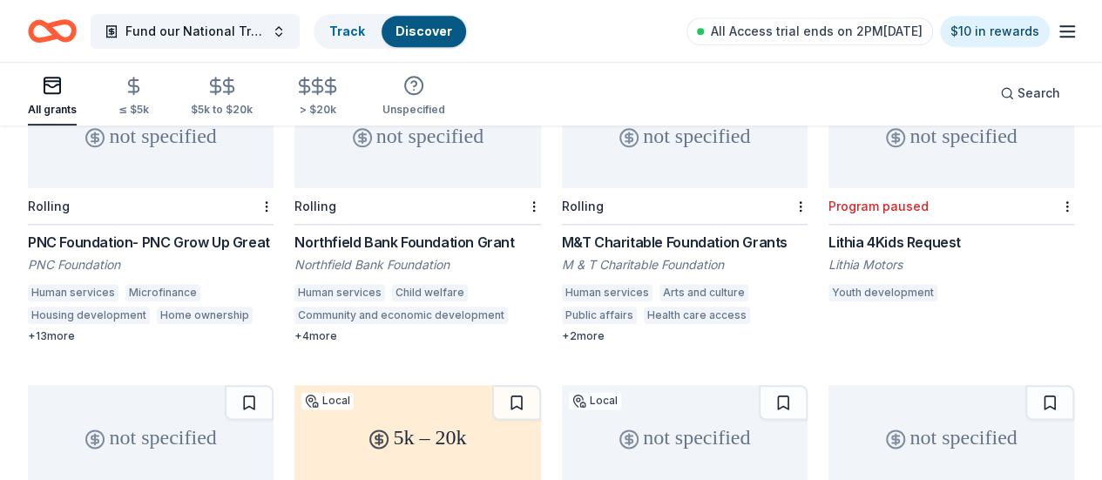
click at [828, 232] on div "Lithia 4Kids Request" at bounding box center [951, 242] width 246 height 21
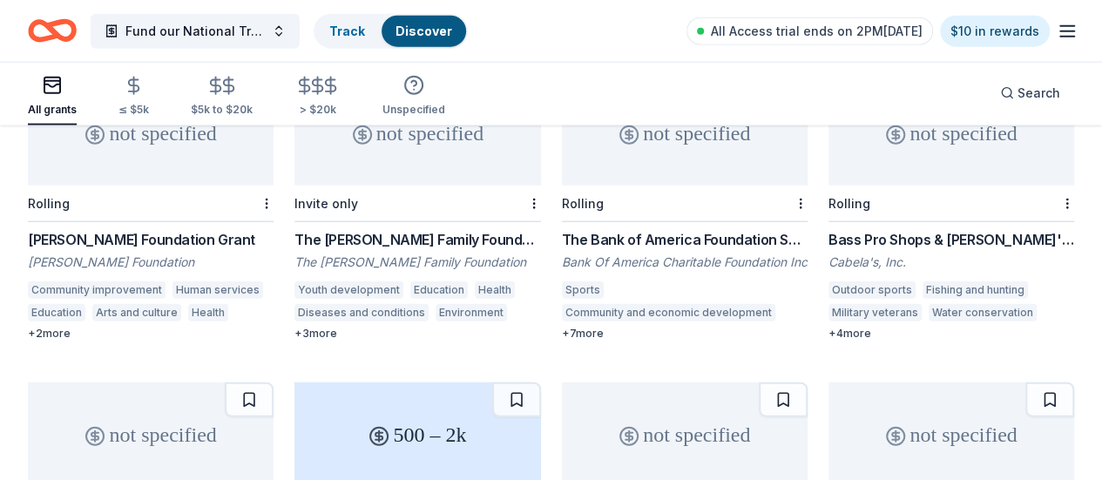
scroll to position [2345, 0]
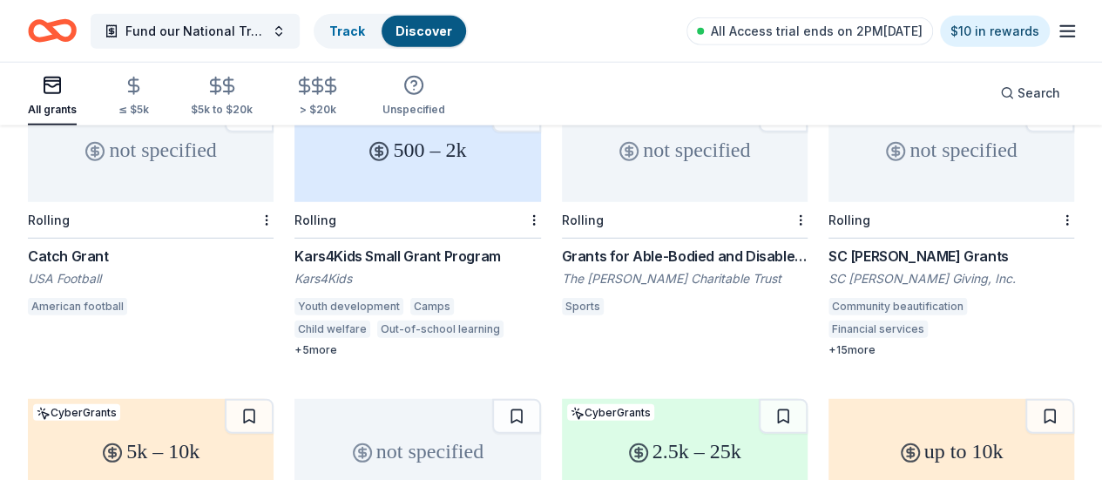
click at [828, 399] on div "up to 10k" at bounding box center [951, 451] width 246 height 105
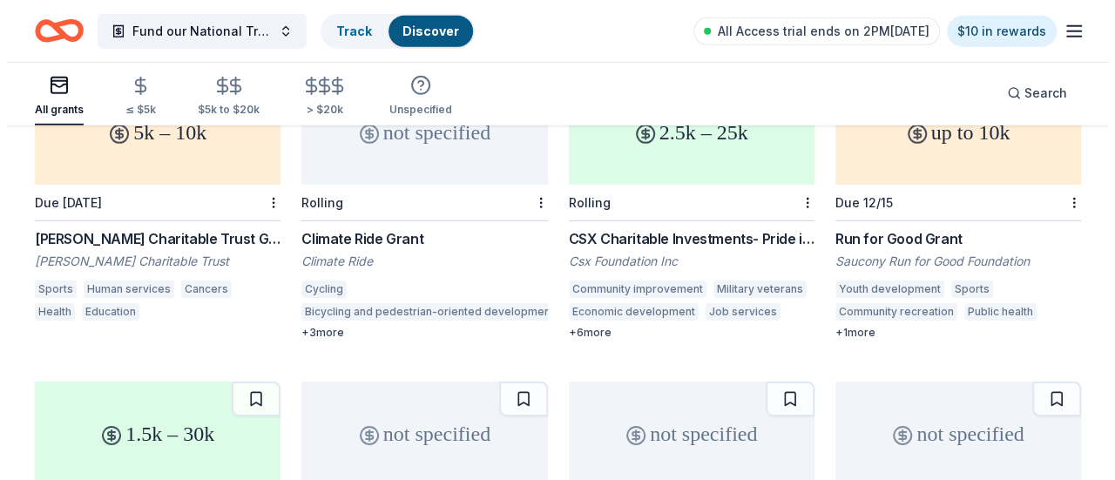
scroll to position [2949, 0]
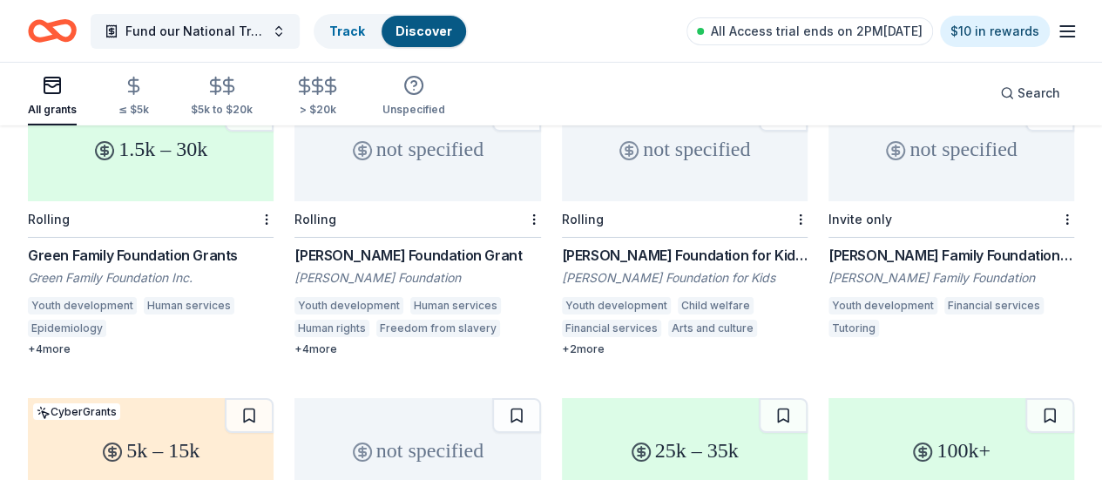
click at [1017, 98] on span "Search" at bounding box center [1038, 93] width 43 height 21
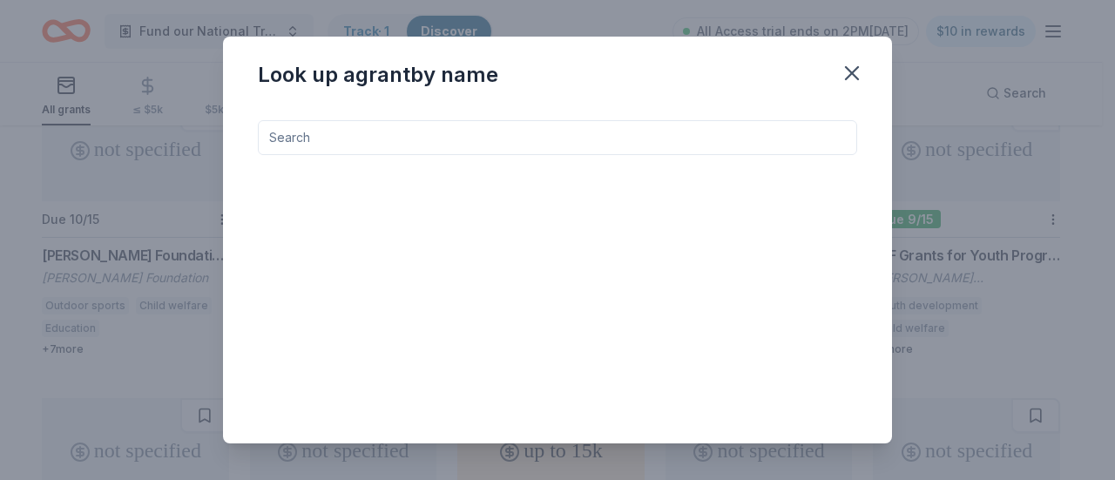
drag, startPoint x: 533, startPoint y: 147, endPoint x: 533, endPoint y: 138, distance: 9.6
click at [533, 147] on input at bounding box center [557, 137] width 599 height 35
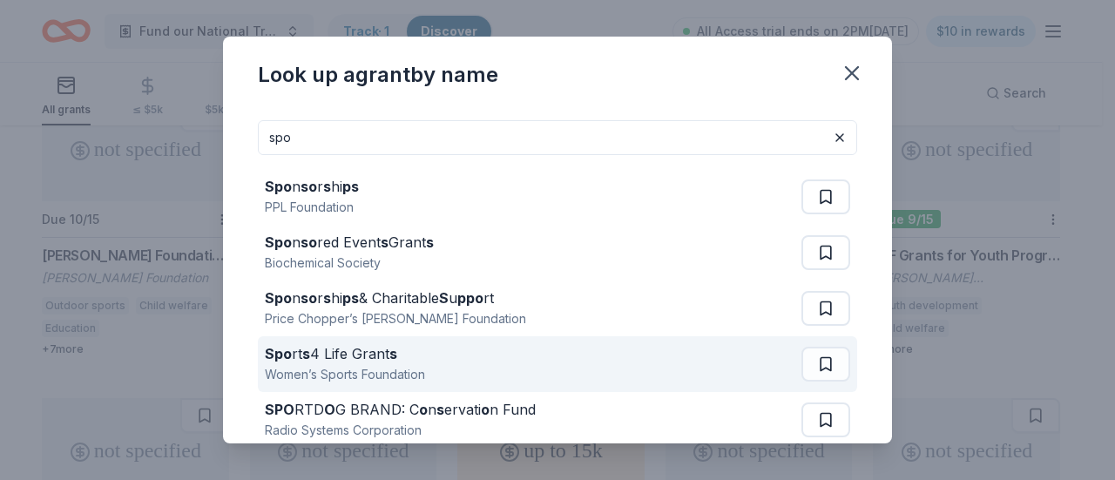
type input "spo"
click at [353, 358] on div "Spo rt s 4 Life Grant s" at bounding box center [345, 353] width 160 height 21
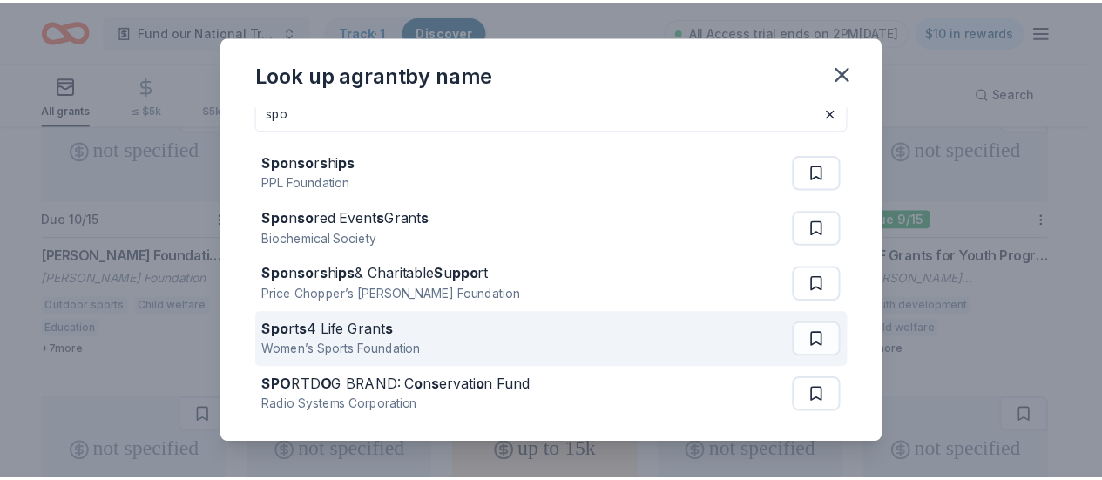
scroll to position [0, 0]
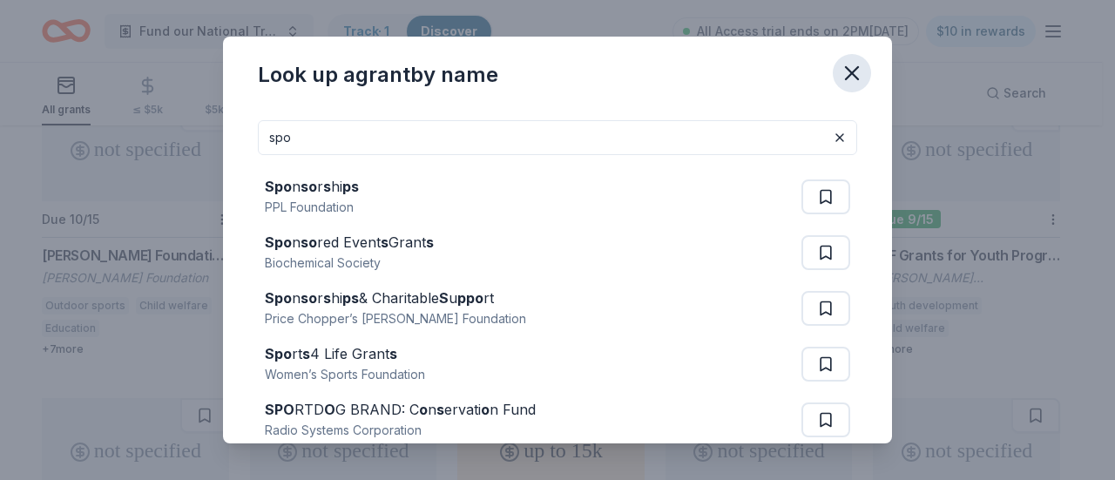
click at [848, 71] on icon "button" at bounding box center [852, 73] width 24 height 24
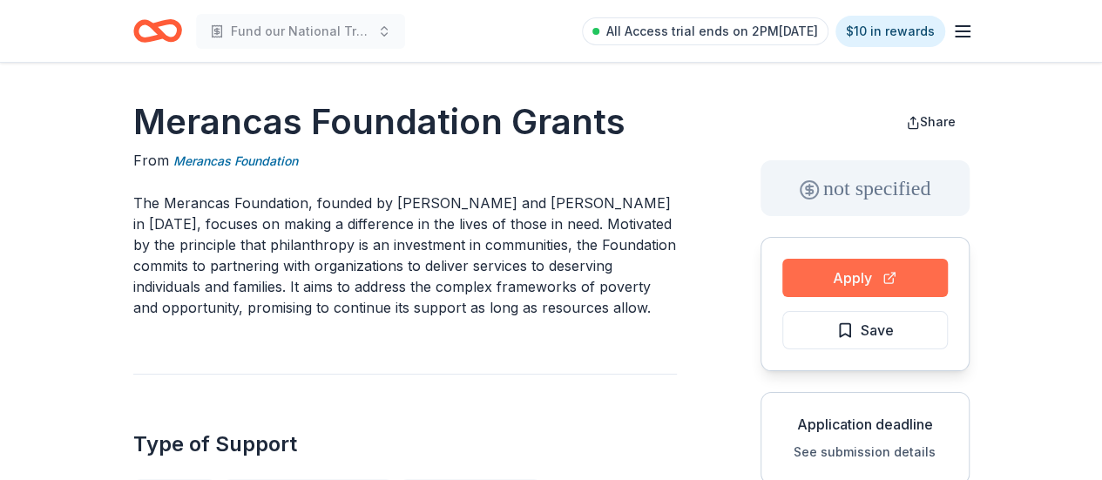
click at [814, 282] on button "Apply" at bounding box center [865, 278] width 166 height 38
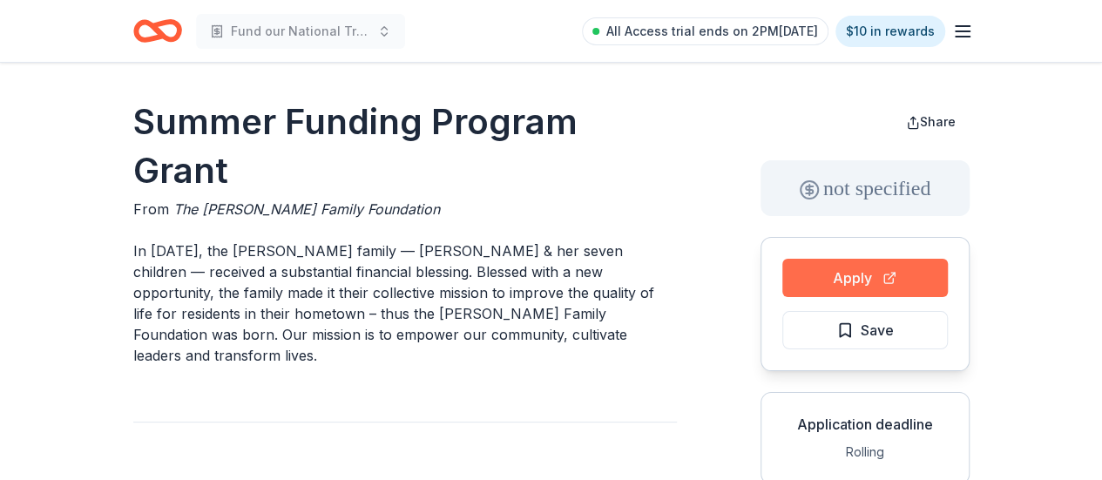
click at [902, 281] on button "Apply" at bounding box center [865, 278] width 166 height 38
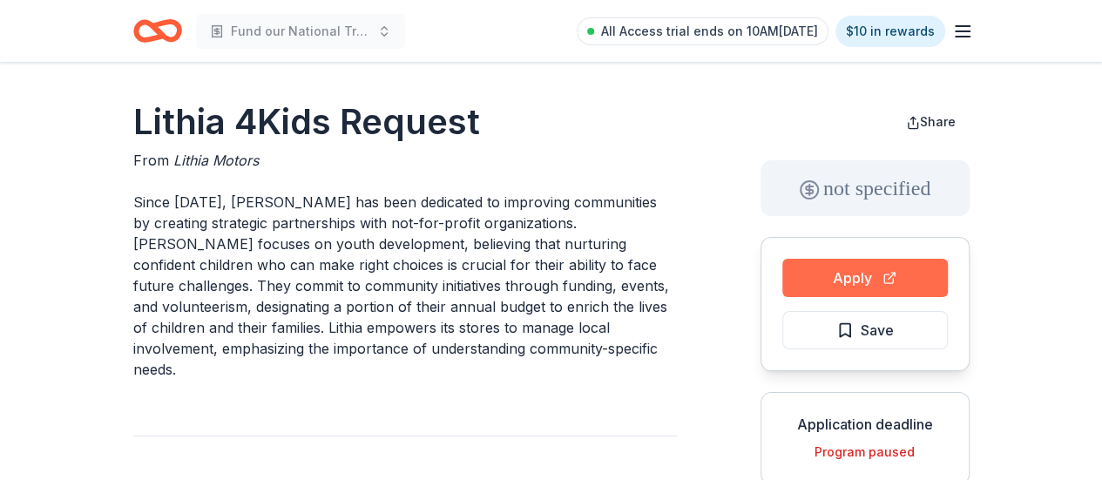
click at [837, 287] on button "Apply" at bounding box center [865, 278] width 166 height 38
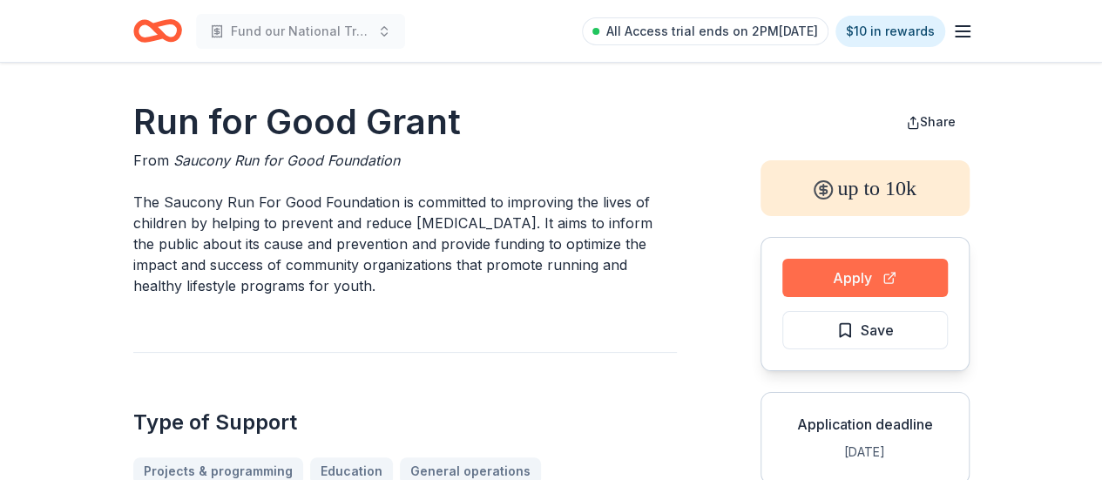
click at [836, 283] on button "Apply" at bounding box center [865, 278] width 166 height 38
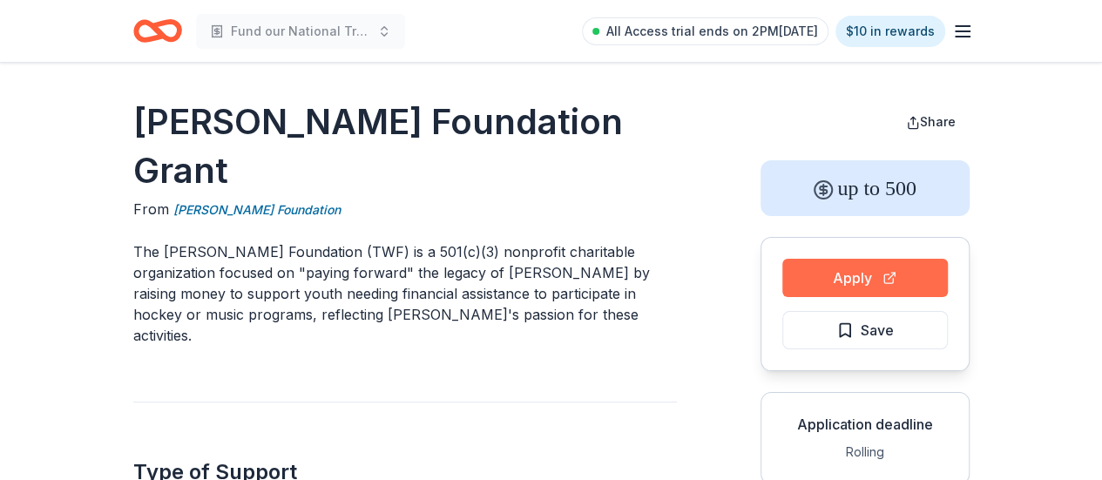
click at [856, 280] on button "Apply" at bounding box center [865, 278] width 166 height 38
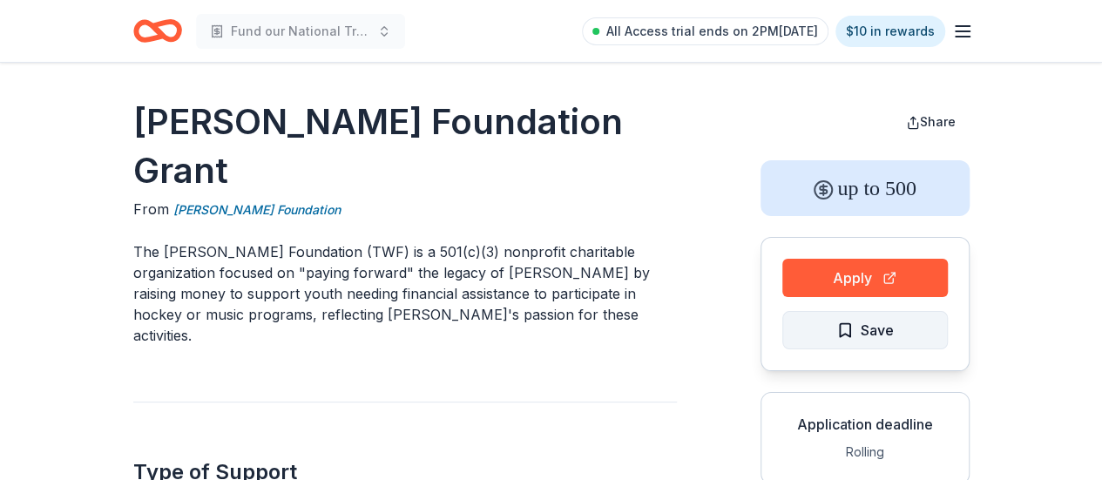
click at [835, 344] on button "Save" at bounding box center [865, 330] width 166 height 38
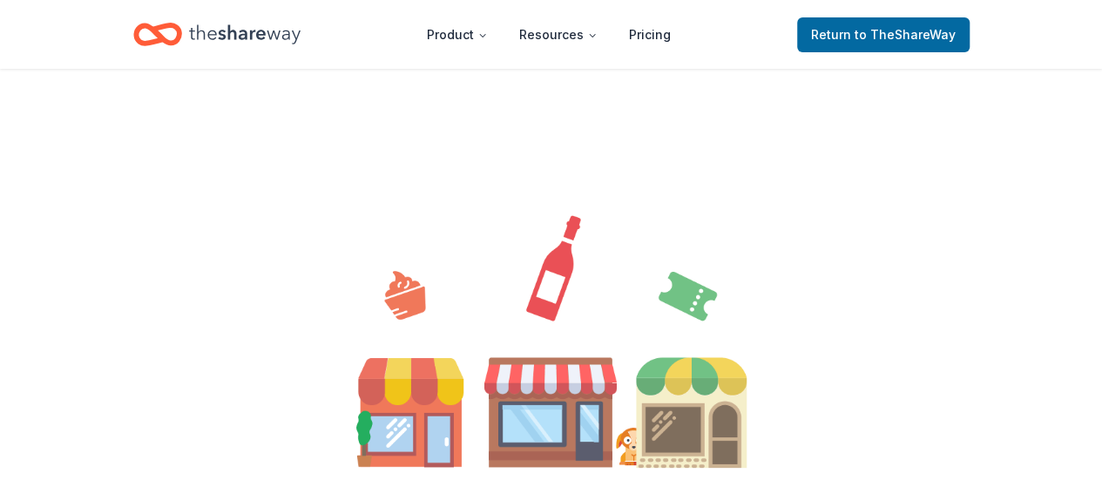
scroll to position [360, 0]
